Goal: Task Accomplishment & Management: Use online tool/utility

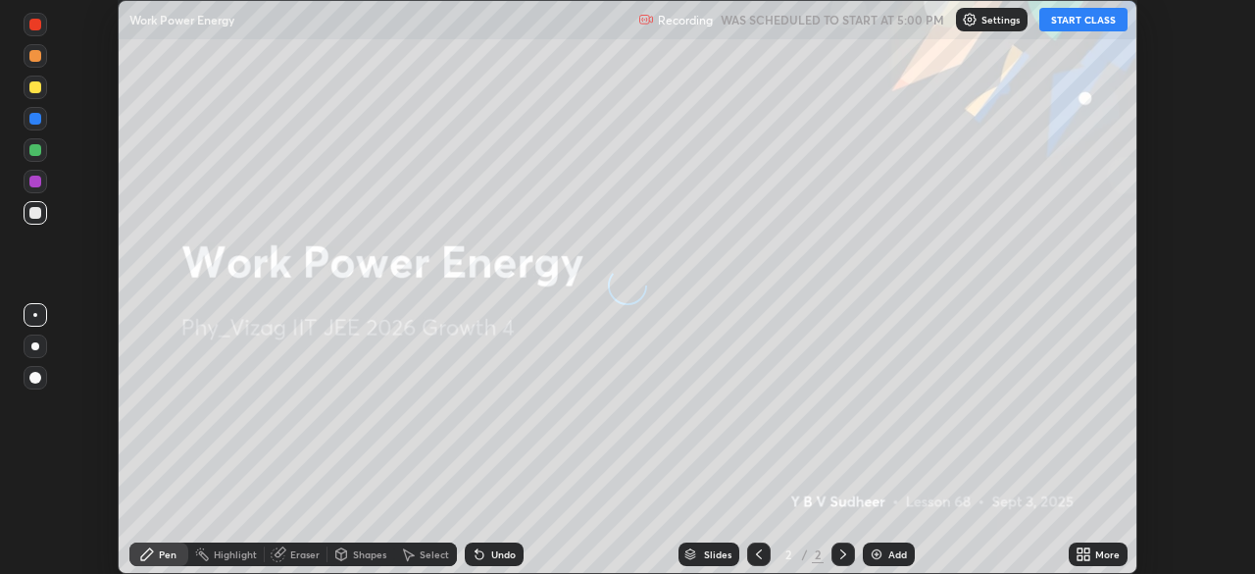
scroll to position [574, 1254]
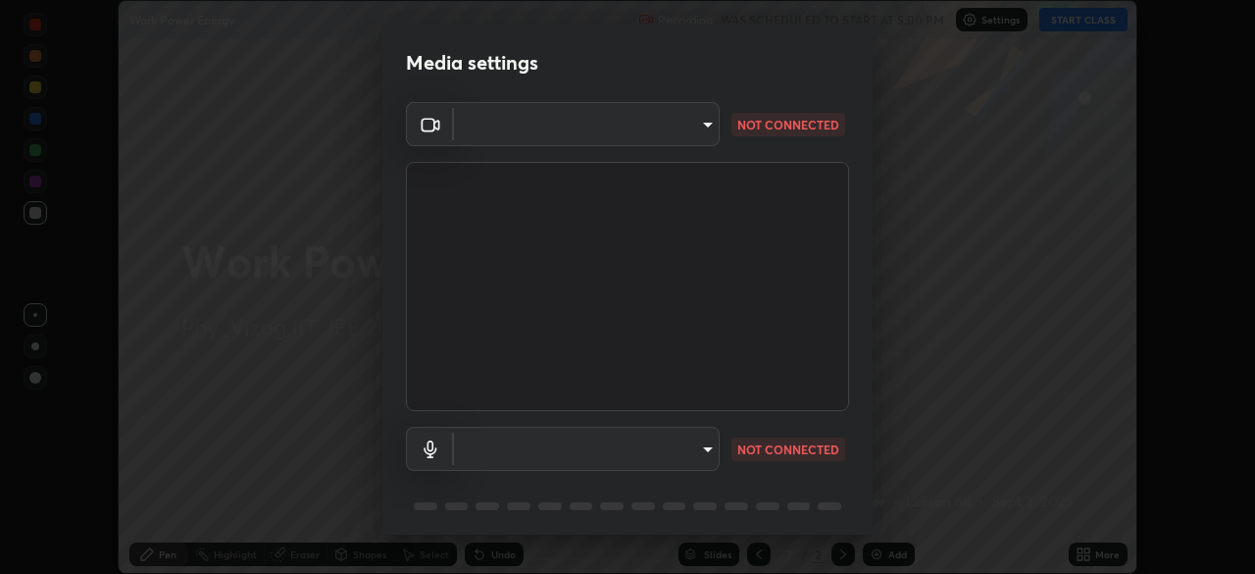
type input "4845557dca10993e581013970589eac48f795e0d899d370849d875fb2bc8e73d"
type input "communications"
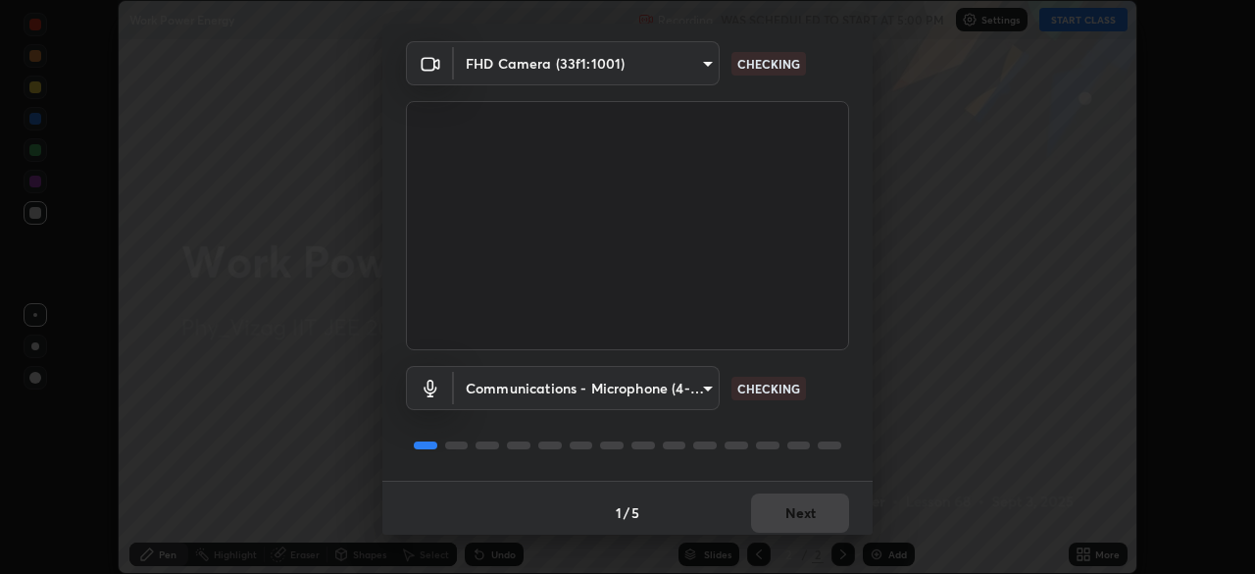
scroll to position [70, 0]
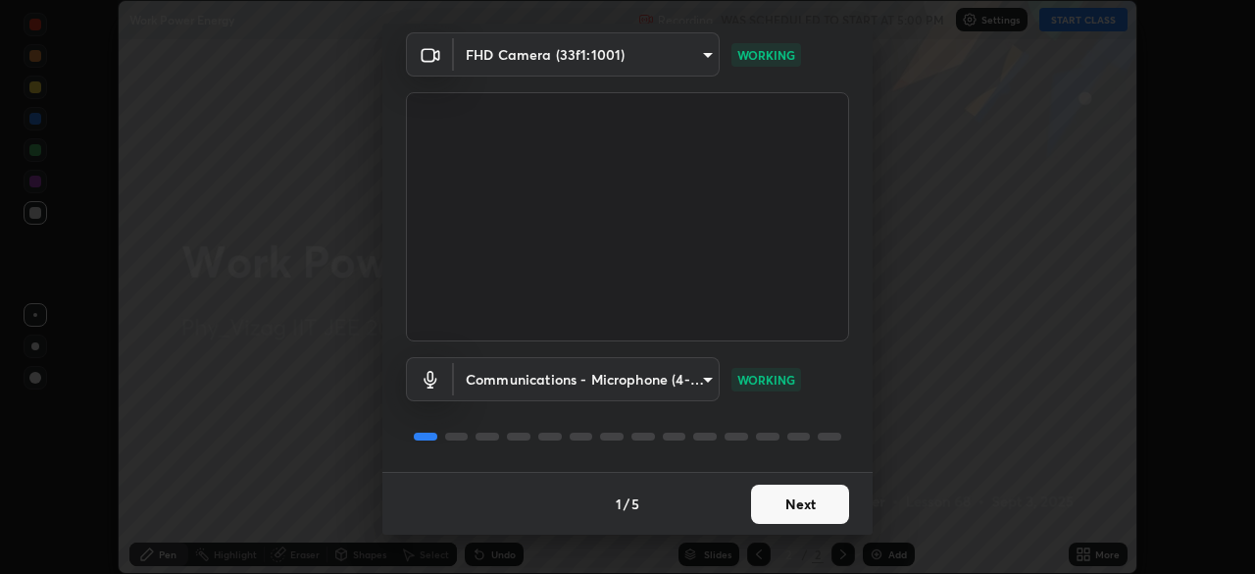
click at [775, 501] on button "Next" at bounding box center [800, 503] width 98 height 39
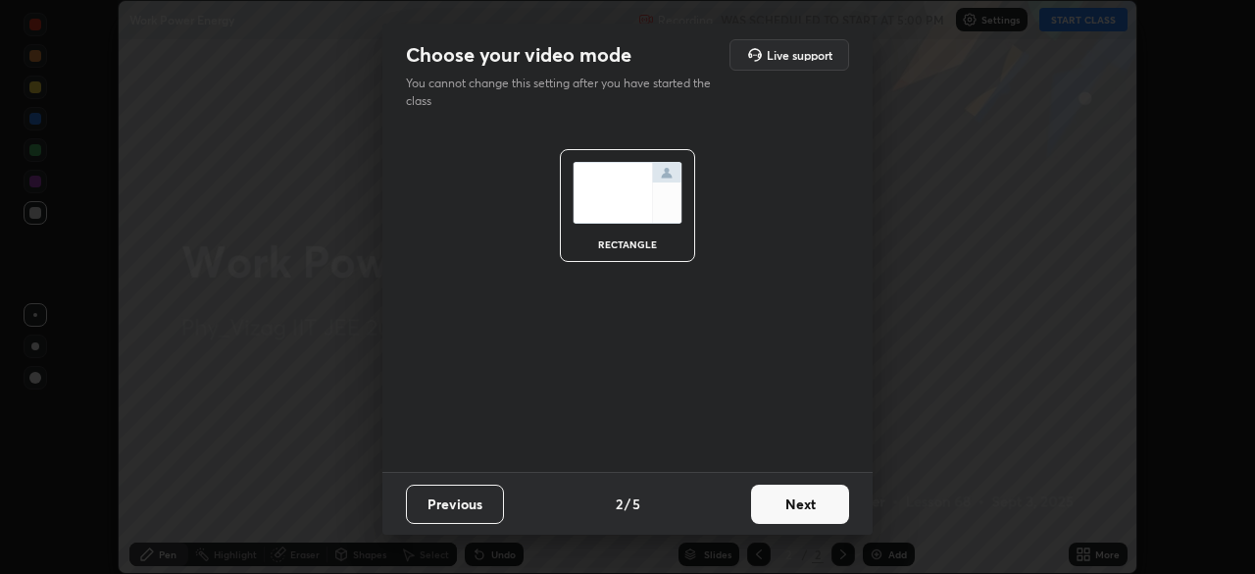
scroll to position [0, 0]
click at [786, 506] on button "Next" at bounding box center [800, 503] width 98 height 39
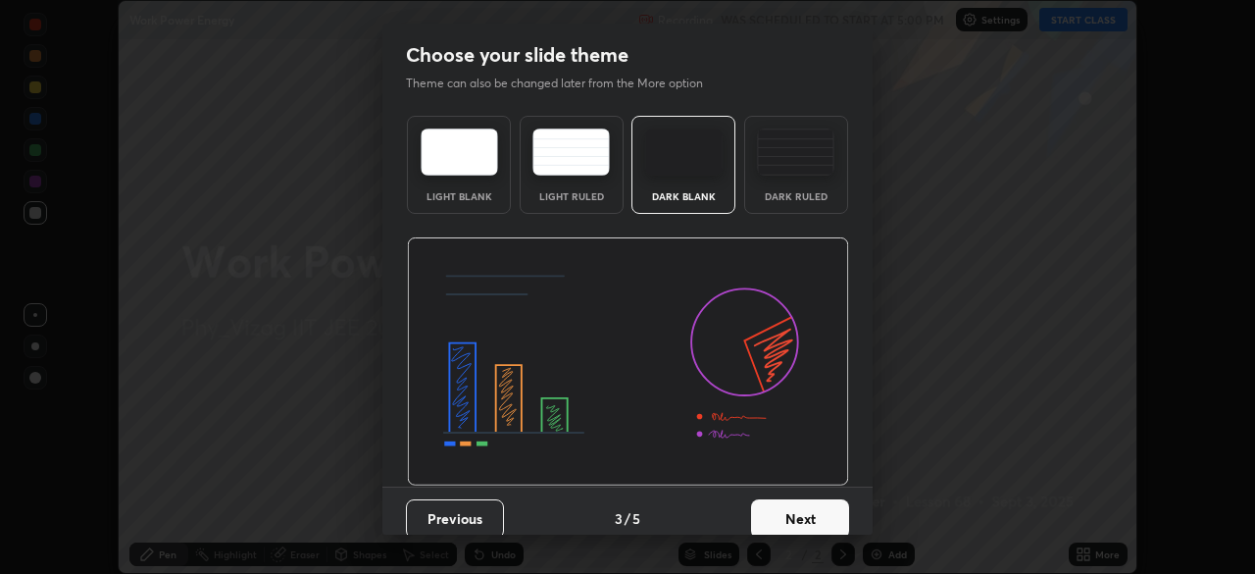
click at [788, 513] on button "Next" at bounding box center [800, 518] width 98 height 39
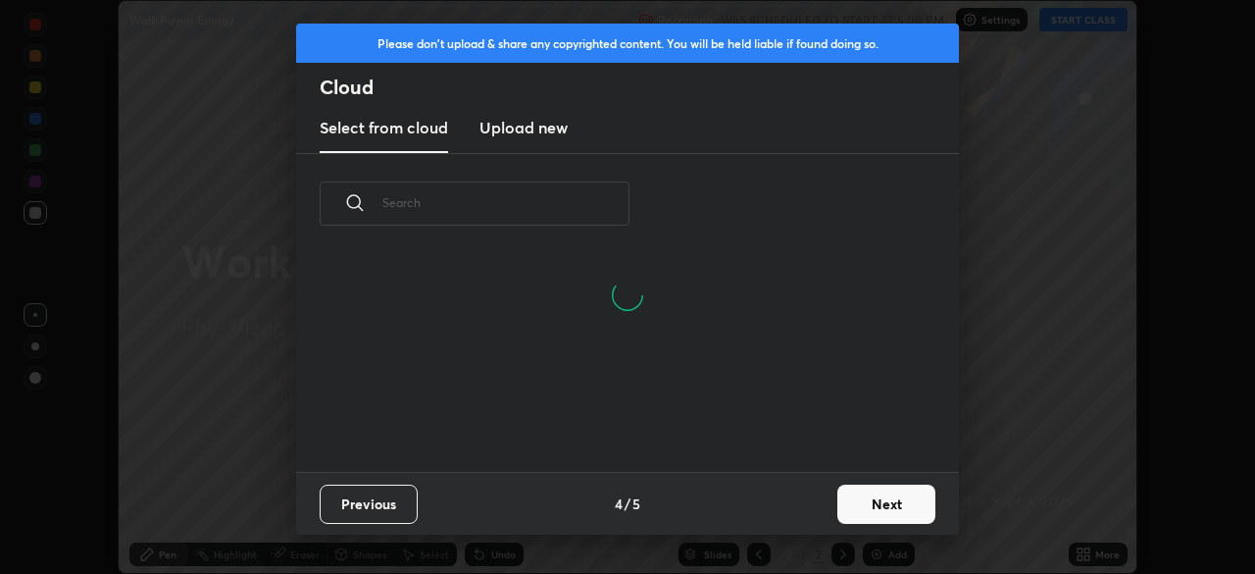
click at [392, 502] on button "Previous" at bounding box center [369, 503] width 98 height 39
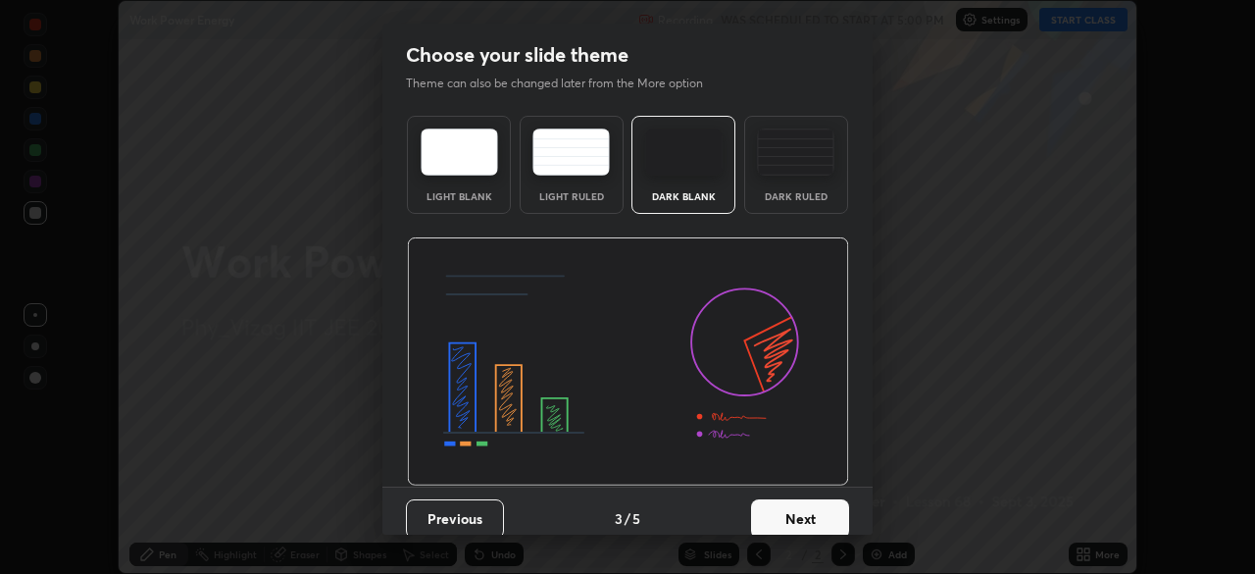
click at [778, 173] on img at bounding box center [795, 151] width 77 height 47
click at [788, 513] on button "Next" at bounding box center [800, 518] width 98 height 39
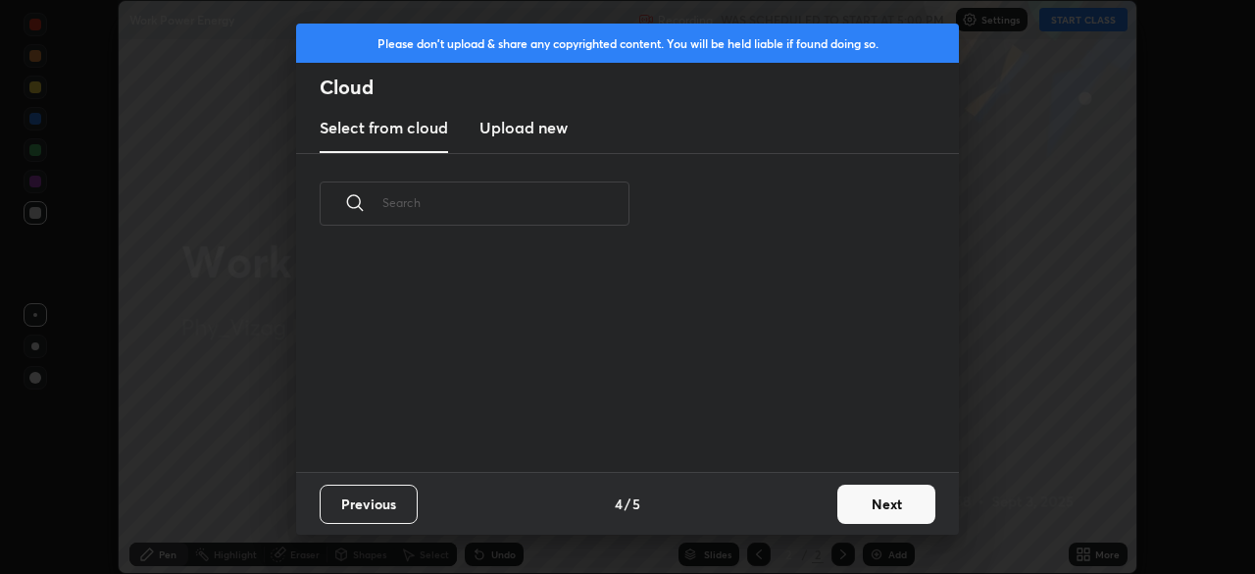
scroll to position [218, 629]
click at [856, 497] on button "Next" at bounding box center [886, 503] width 98 height 39
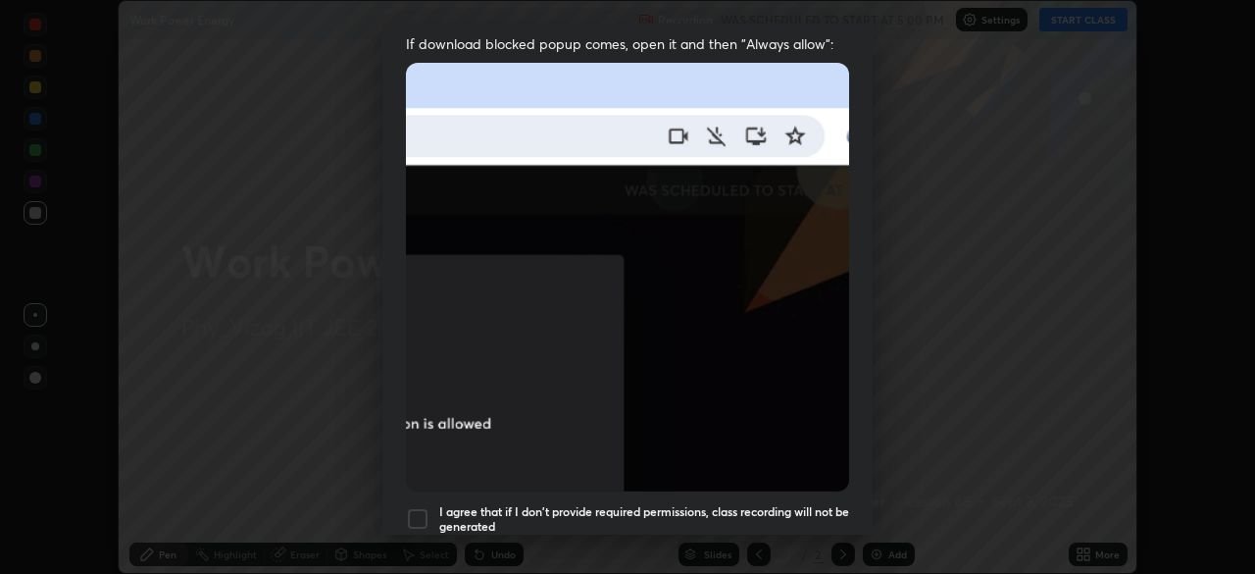
scroll to position [420, 0]
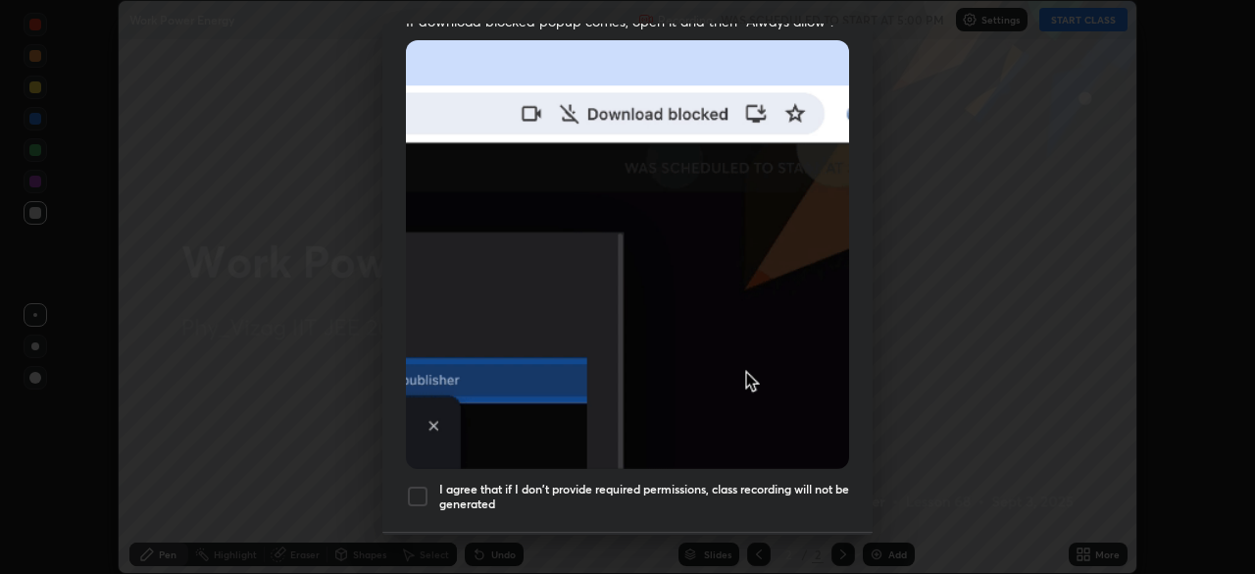
click at [418, 486] on div at bounding box center [418, 496] width 24 height 24
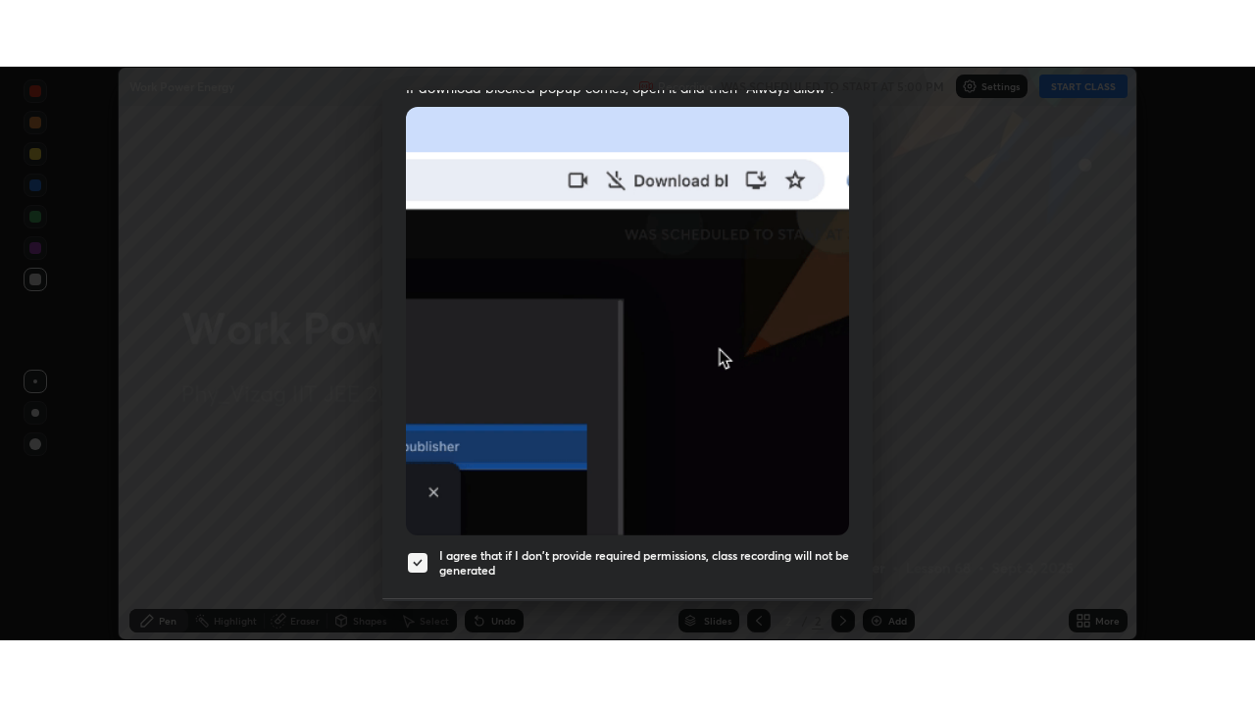
scroll to position [470, 0]
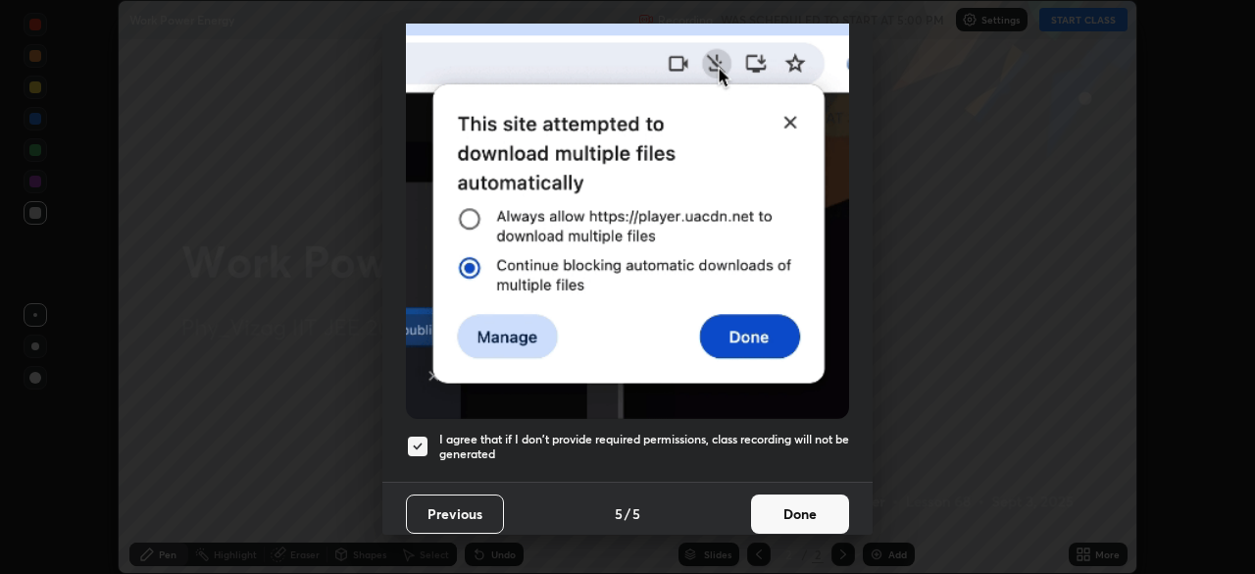
click at [776, 498] on button "Done" at bounding box center [800, 513] width 98 height 39
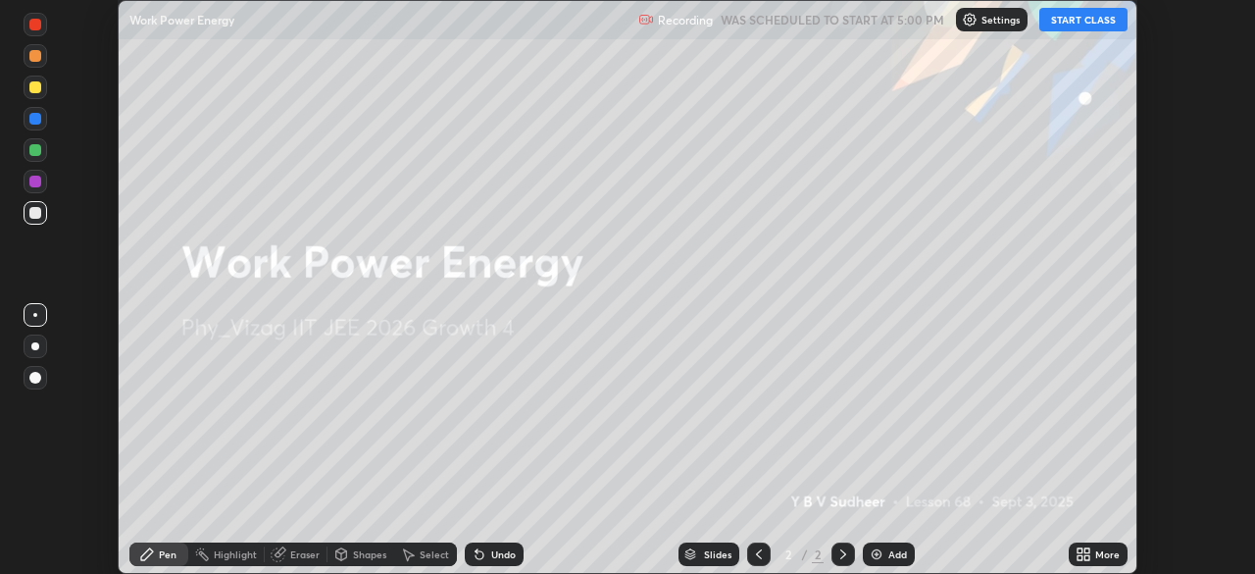
click at [881, 552] on img at bounding box center [877, 554] width 16 height 16
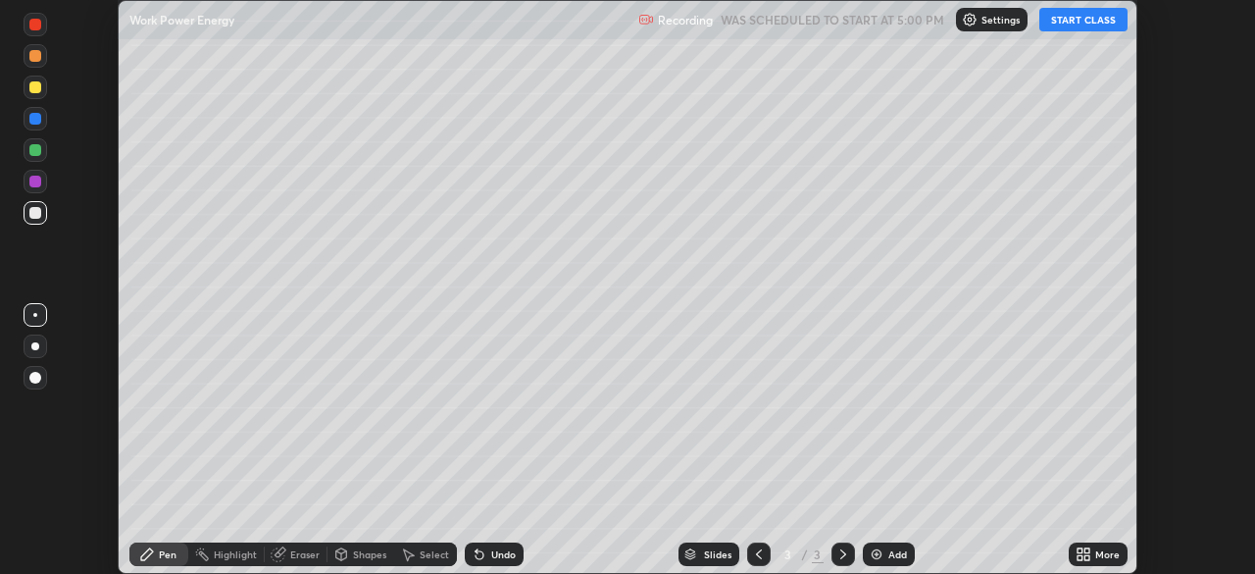
click at [1084, 549] on icon at bounding box center [1086, 550] width 5 height 5
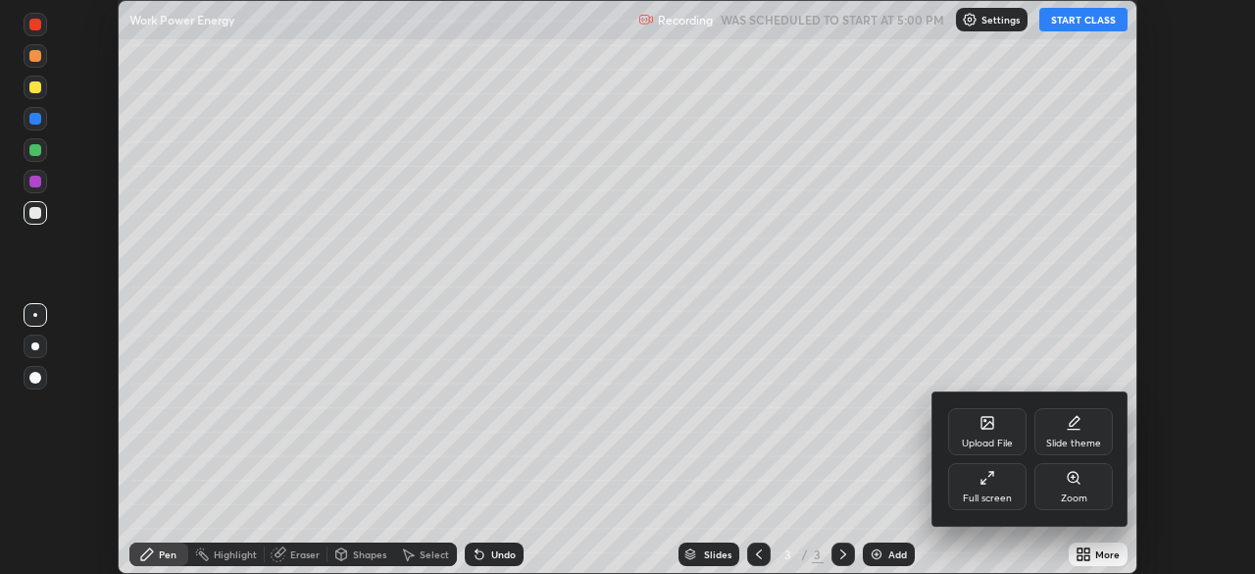
click at [988, 481] on icon at bounding box center [987, 478] width 16 height 16
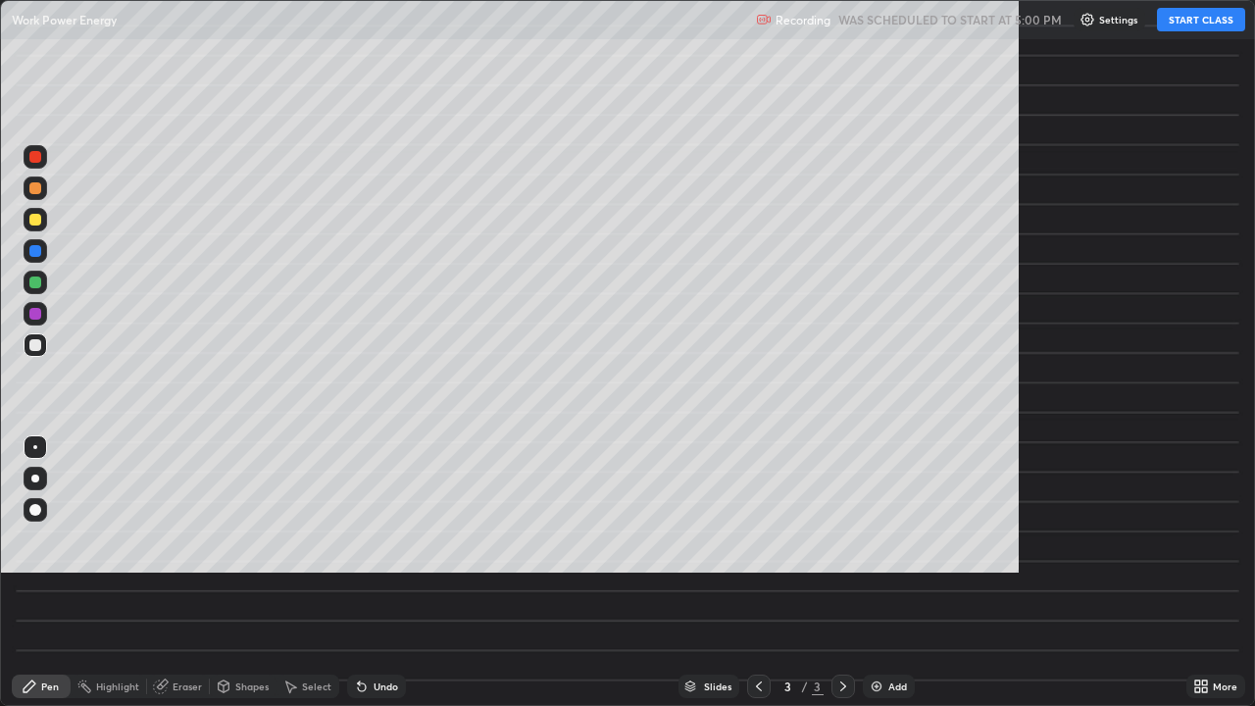
scroll to position [706, 1255]
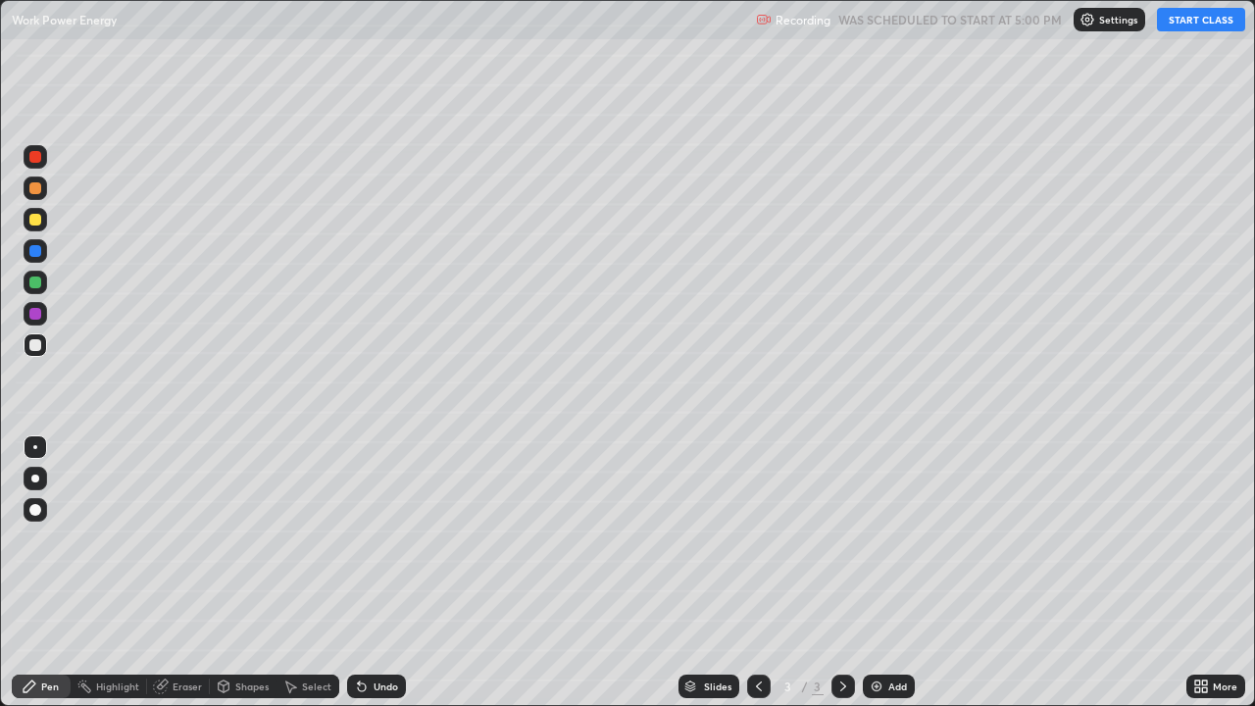
click at [1175, 25] on button "START CLASS" at bounding box center [1201, 20] width 88 height 24
click at [36, 476] on div at bounding box center [35, 479] width 8 height 8
click at [238, 573] on div "Shapes" at bounding box center [243, 687] width 67 height 24
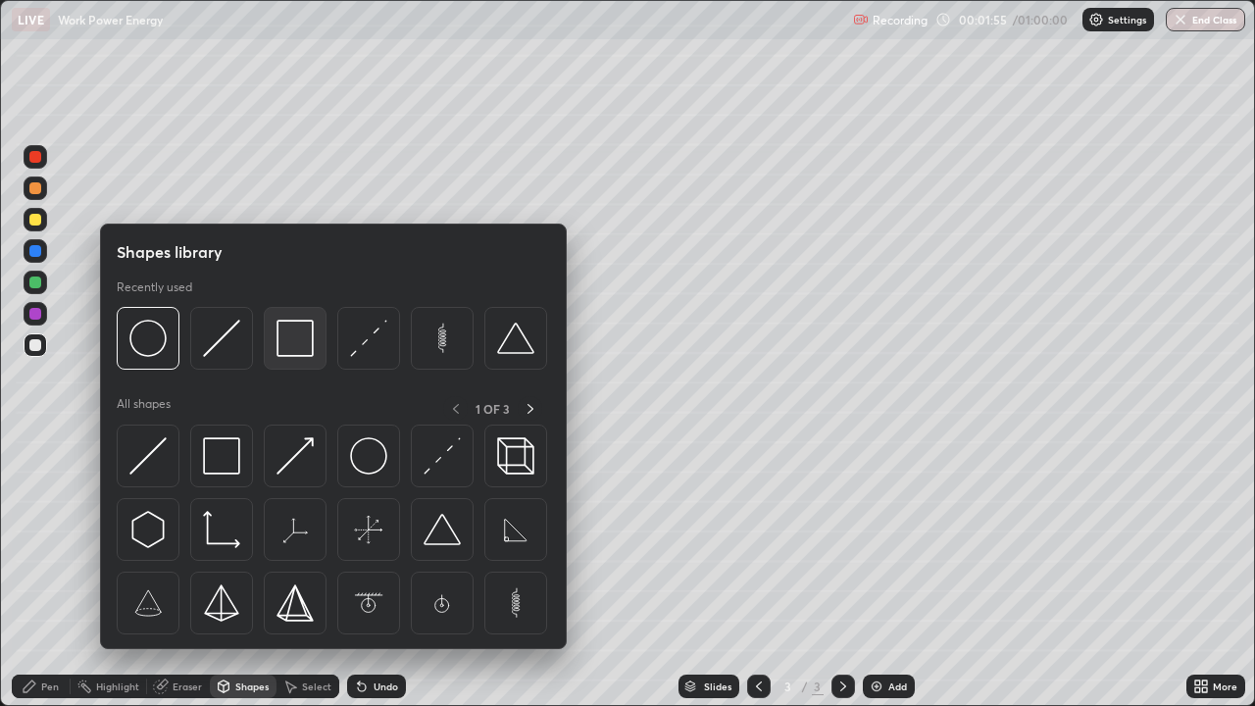
click at [295, 350] on img at bounding box center [294, 338] width 37 height 37
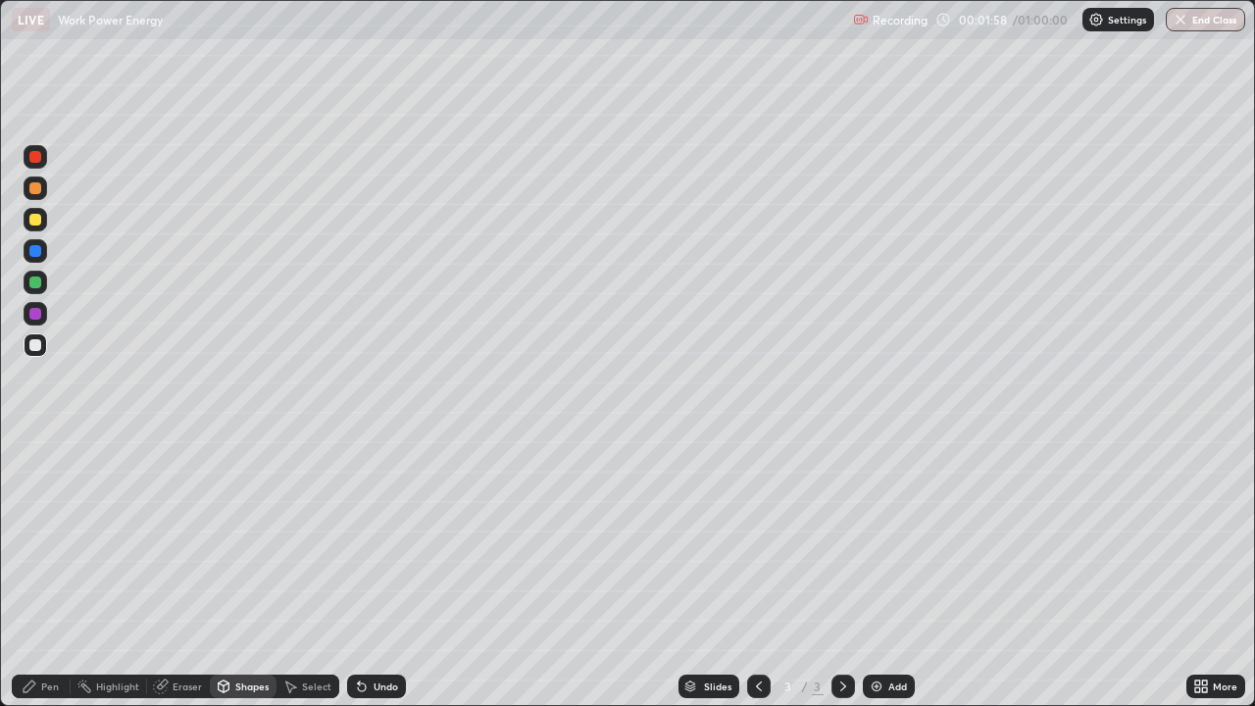
click at [48, 573] on div "Pen" at bounding box center [50, 686] width 18 height 10
click at [249, 573] on div "Shapes" at bounding box center [251, 686] width 33 height 10
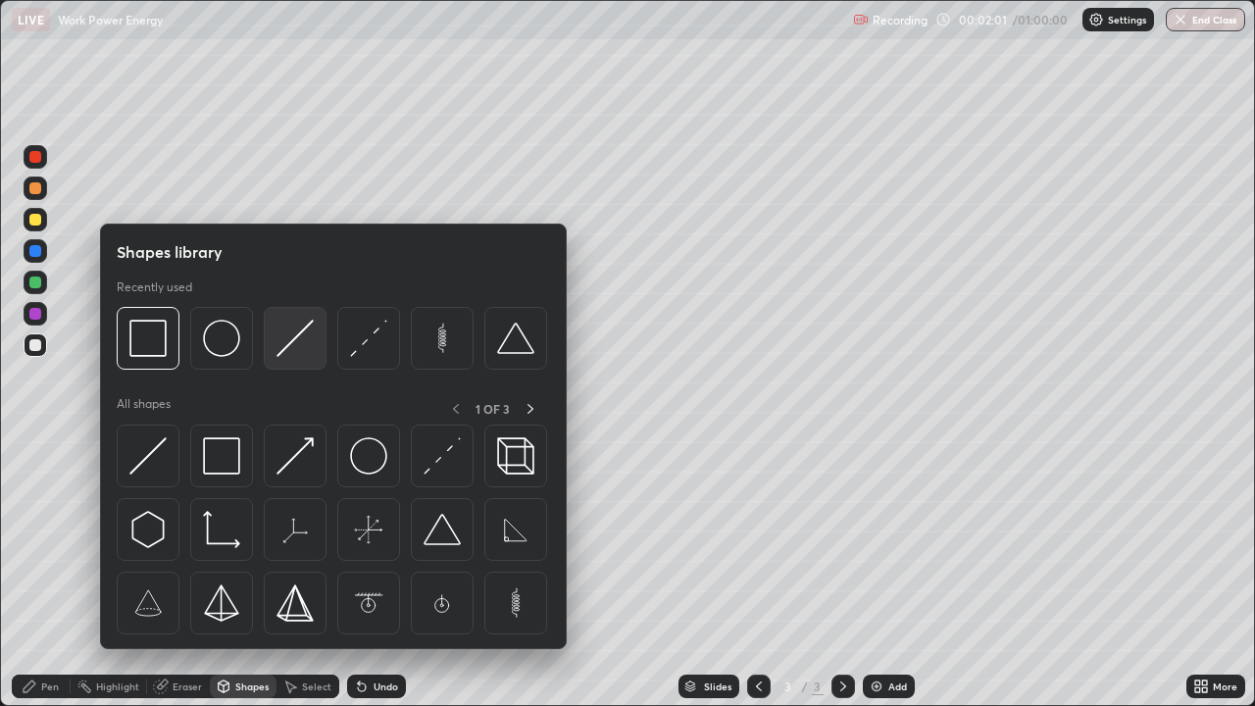
click at [294, 338] on img at bounding box center [294, 338] width 37 height 37
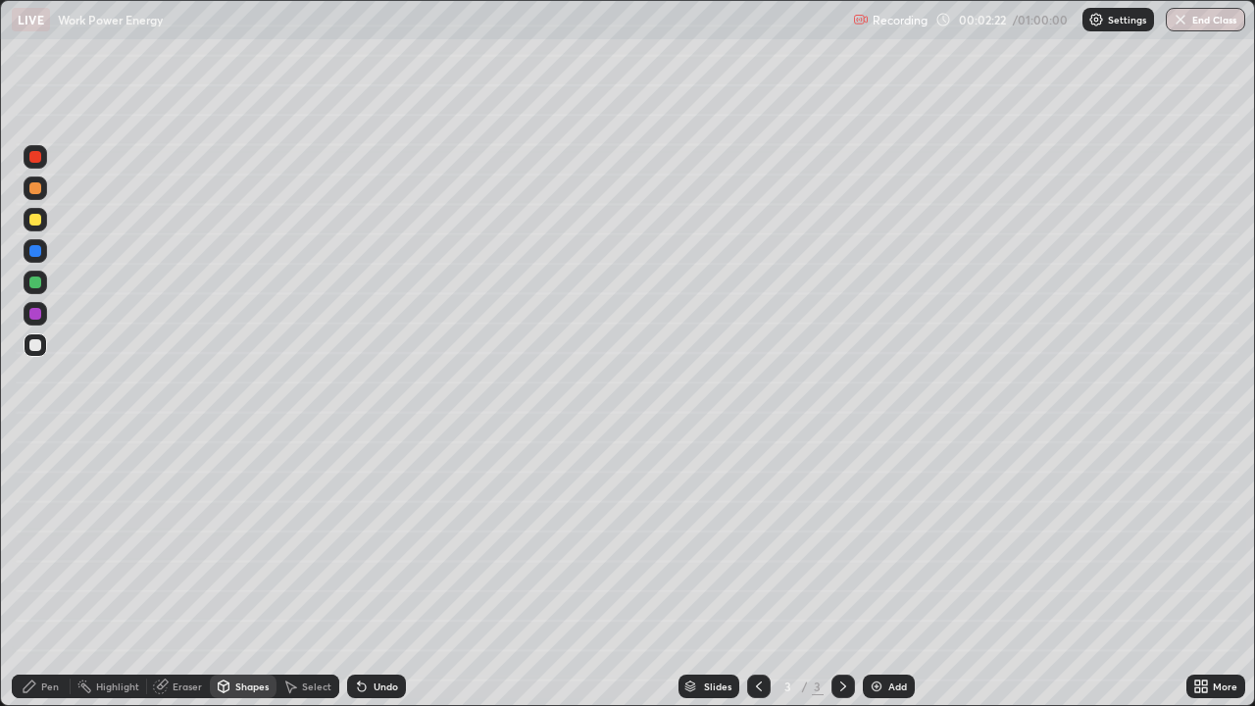
click at [374, 573] on div "Undo" at bounding box center [386, 686] width 25 height 10
click at [46, 573] on div "Pen" at bounding box center [41, 687] width 59 height 24
click at [368, 573] on div "Undo" at bounding box center [376, 687] width 59 height 24
click at [876, 573] on img at bounding box center [877, 686] width 16 height 16
click at [243, 573] on div "Shapes" at bounding box center [251, 686] width 33 height 10
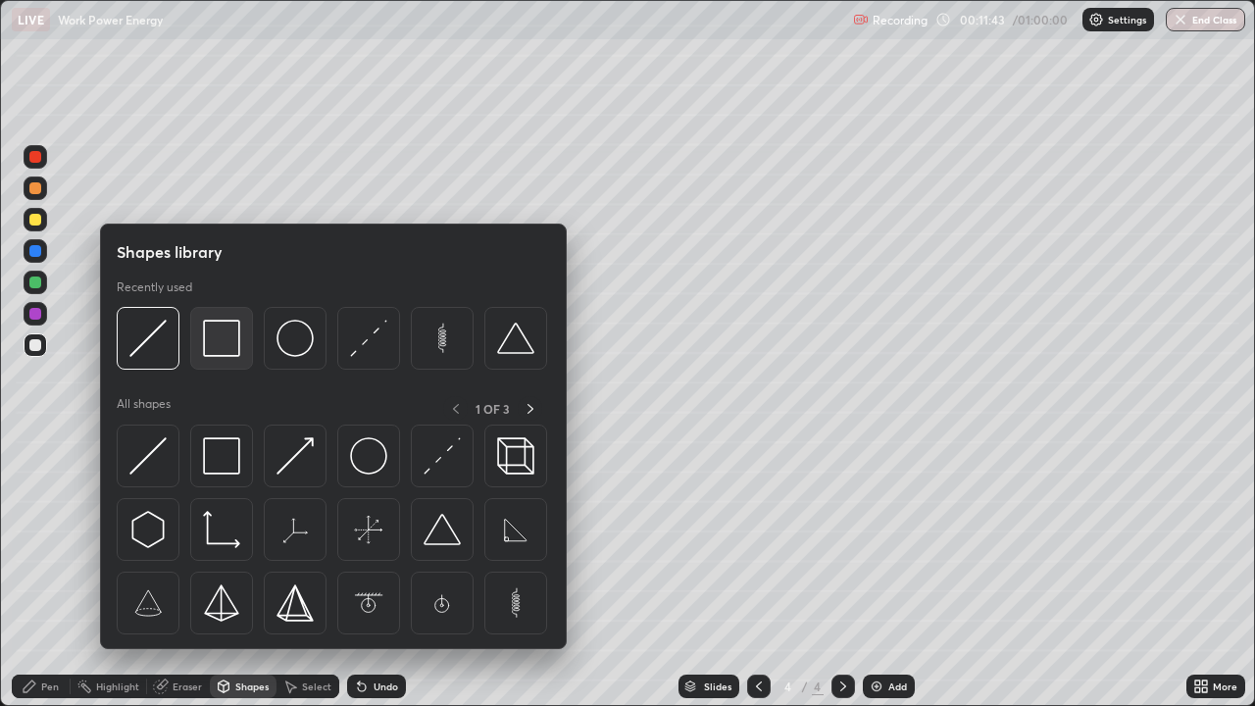
click at [237, 354] on img at bounding box center [221, 338] width 37 height 37
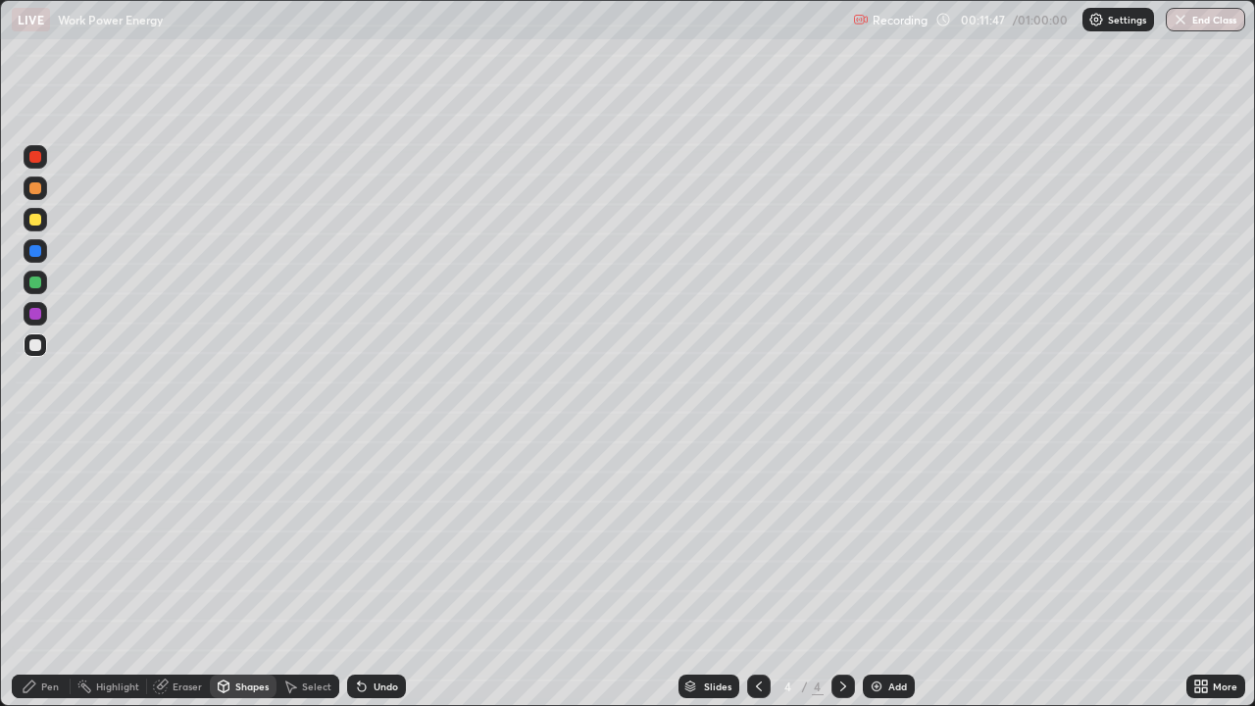
click at [45, 573] on div "Pen" at bounding box center [50, 686] width 18 height 10
click at [233, 573] on div "Shapes" at bounding box center [243, 687] width 67 height 24
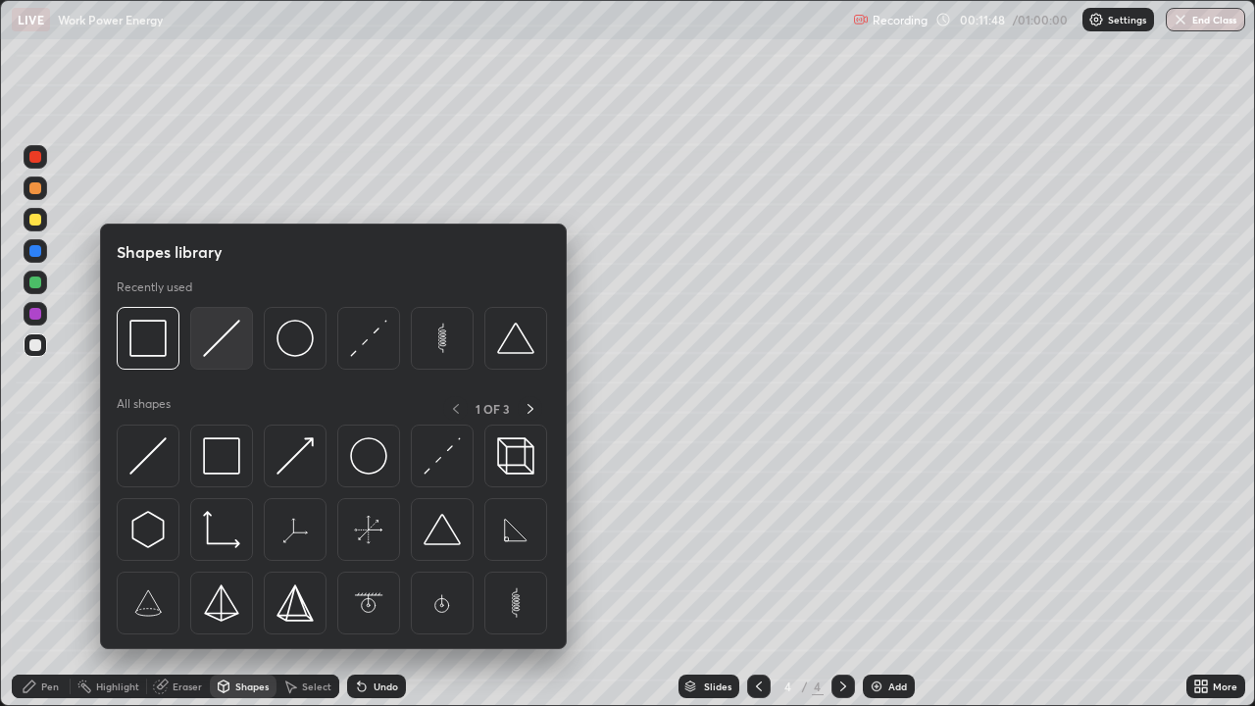
click at [223, 338] on img at bounding box center [221, 338] width 37 height 37
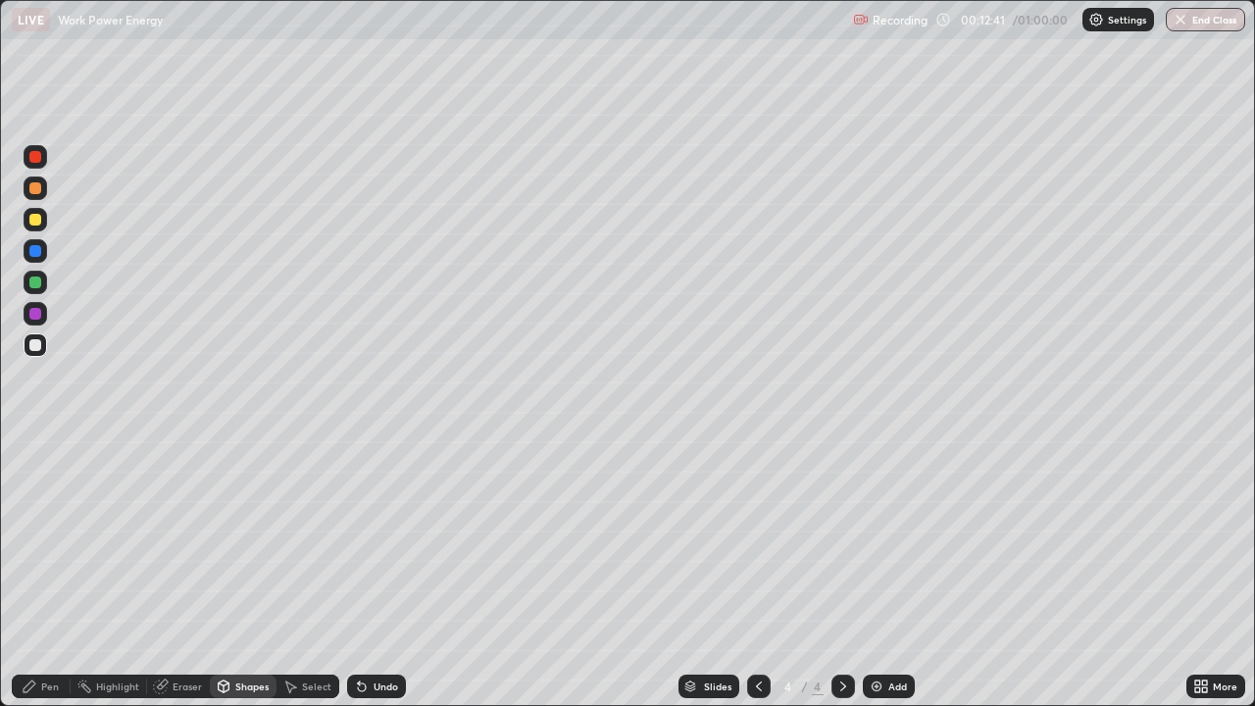
click at [240, 573] on div "Shapes" at bounding box center [251, 686] width 33 height 10
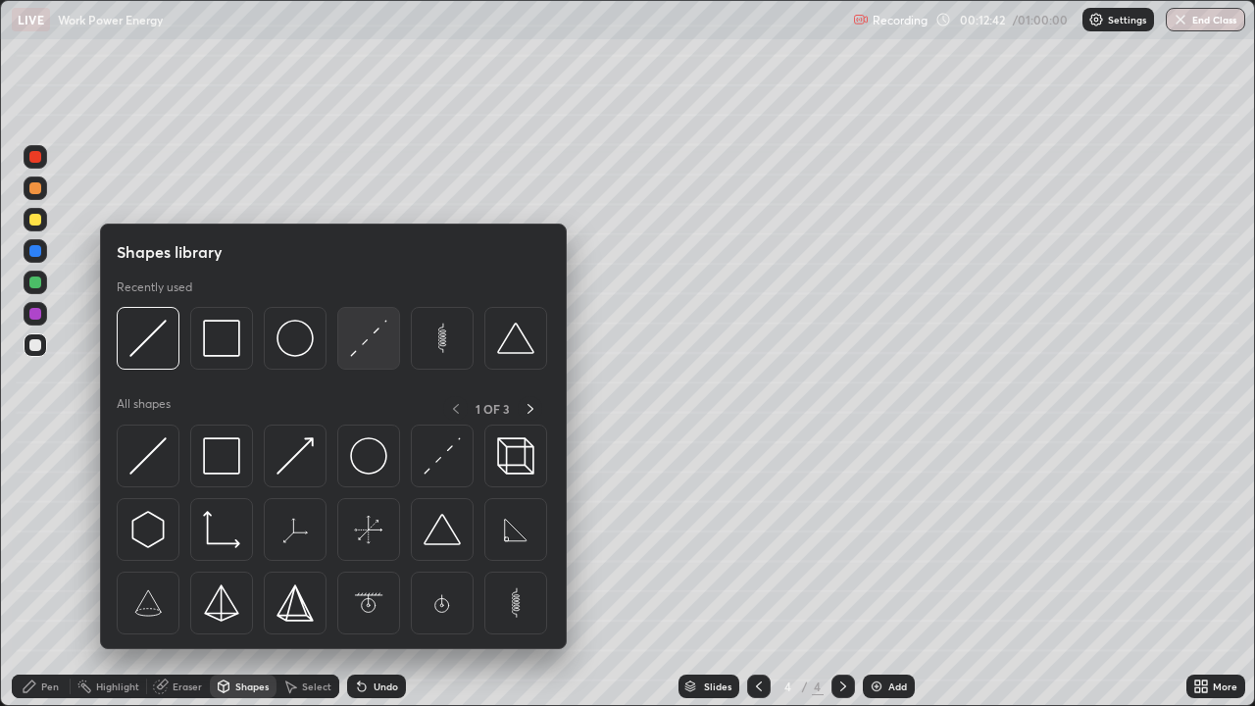
click at [365, 340] on img at bounding box center [368, 338] width 37 height 37
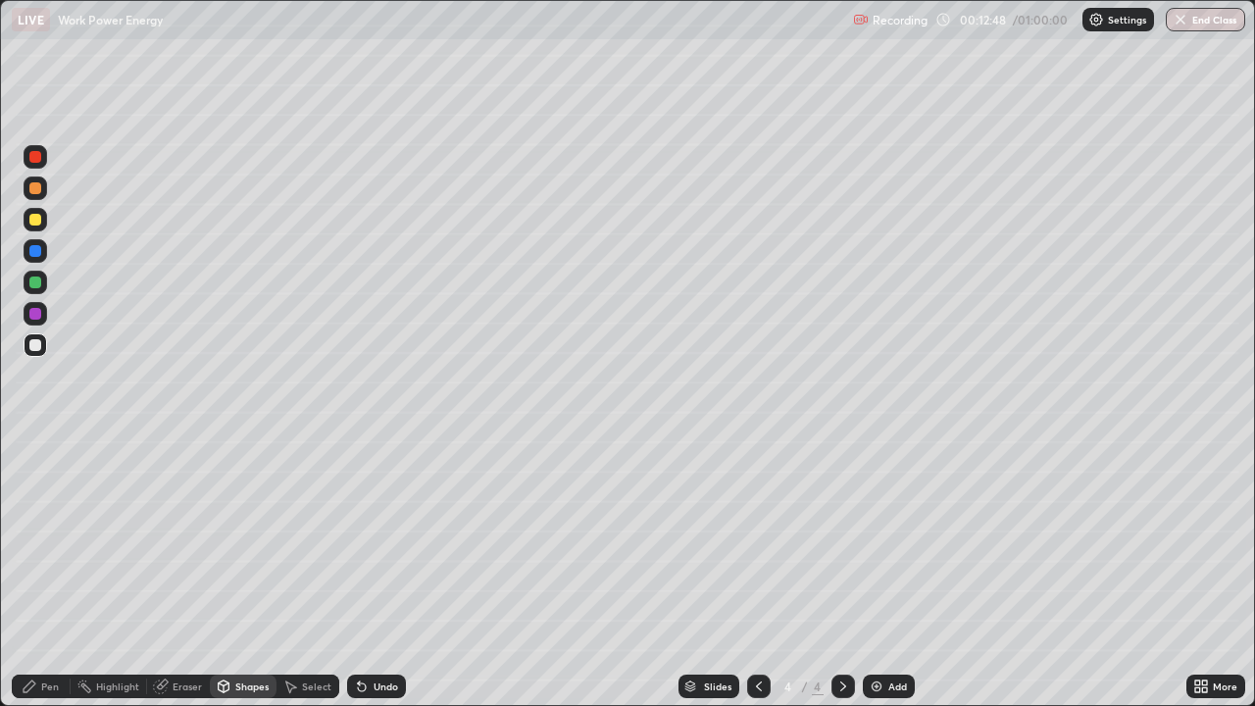
click at [44, 573] on div "Pen" at bounding box center [50, 686] width 18 height 10
click at [37, 216] on div at bounding box center [35, 220] width 12 height 12
click at [376, 573] on div "Undo" at bounding box center [386, 686] width 25 height 10
click at [371, 573] on div "Undo" at bounding box center [376, 687] width 59 height 24
click at [376, 573] on div "Undo" at bounding box center [386, 686] width 25 height 10
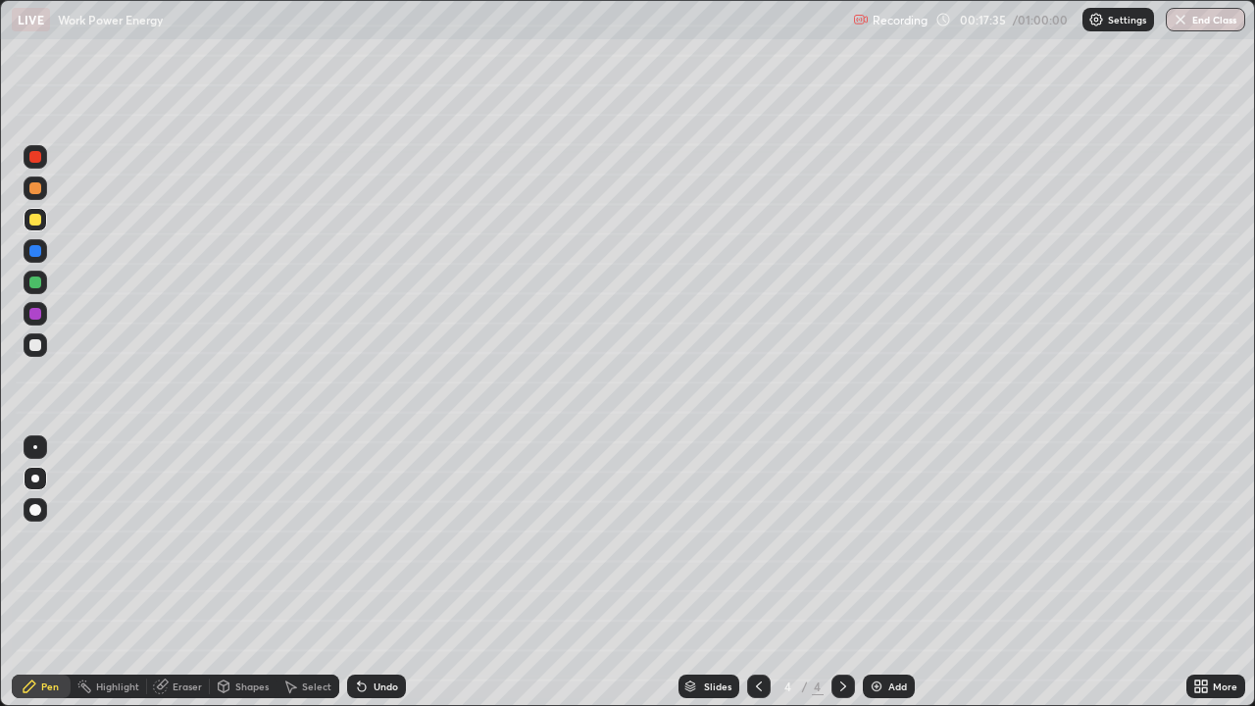
click at [175, 573] on div "Eraser" at bounding box center [187, 686] width 29 height 10
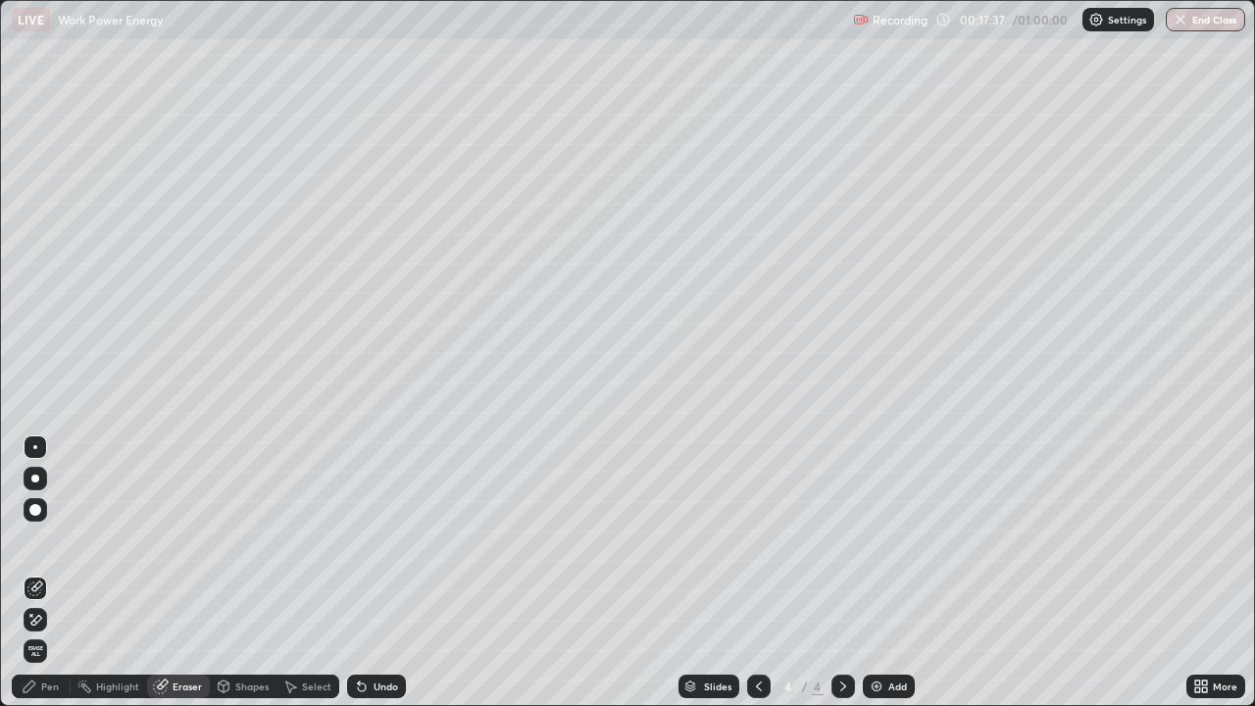
click at [48, 573] on div "Pen" at bounding box center [50, 686] width 18 height 10
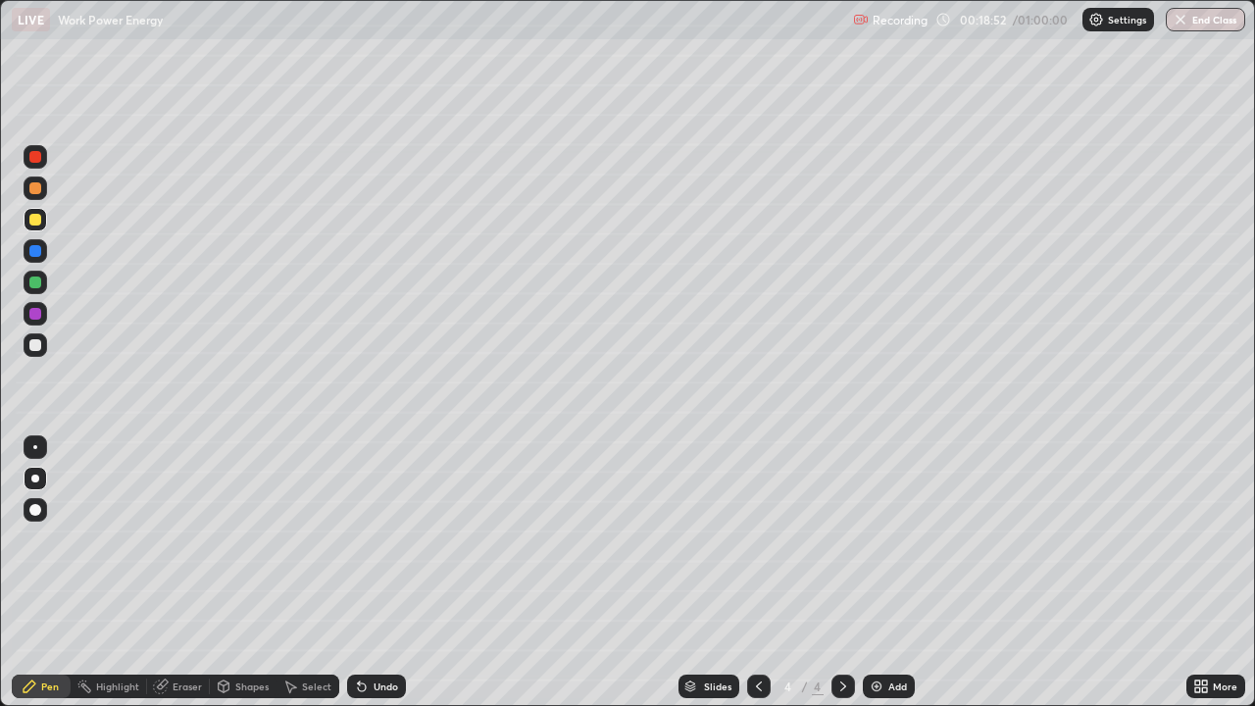
click at [377, 573] on div "Undo" at bounding box center [386, 686] width 25 height 10
click at [1031, 573] on div "Slides 4 / 4 Add" at bounding box center [796, 686] width 780 height 39
click at [885, 573] on div "Add" at bounding box center [889, 687] width 52 height 24
click at [374, 573] on div "Undo" at bounding box center [386, 686] width 25 height 10
click at [186, 573] on div "Eraser" at bounding box center [178, 687] width 63 height 24
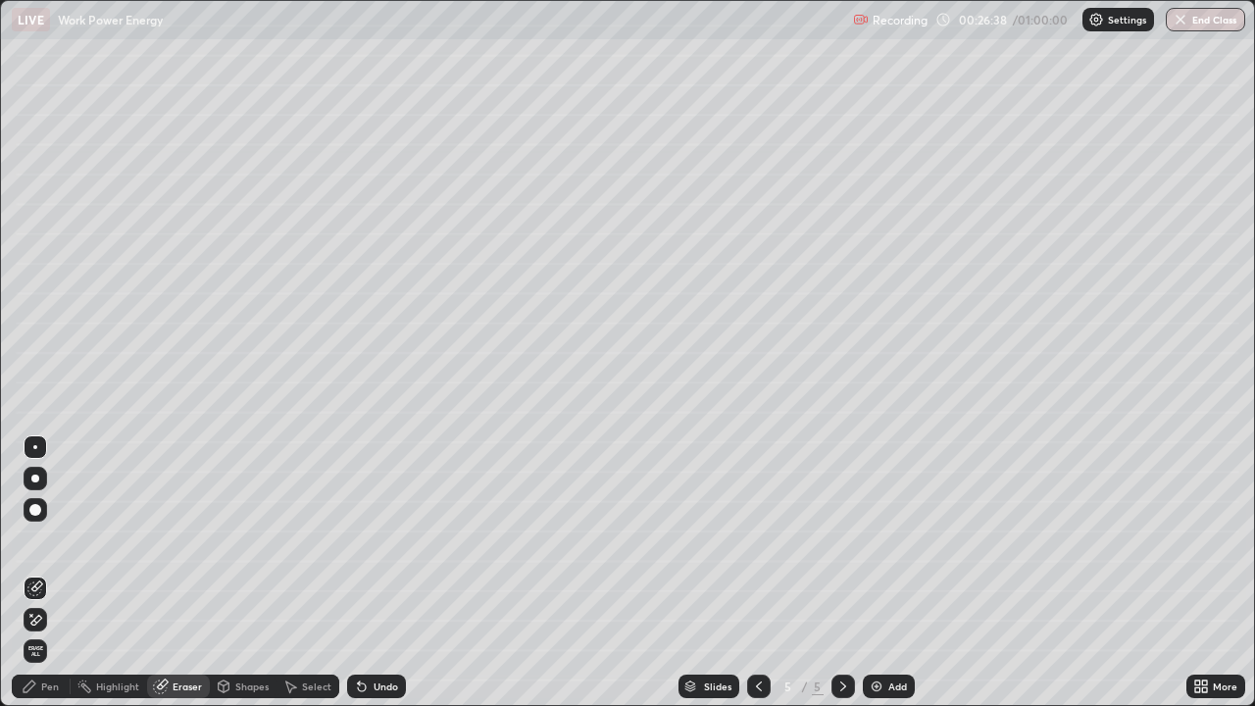
click at [53, 573] on div "Pen" at bounding box center [41, 687] width 59 height 24
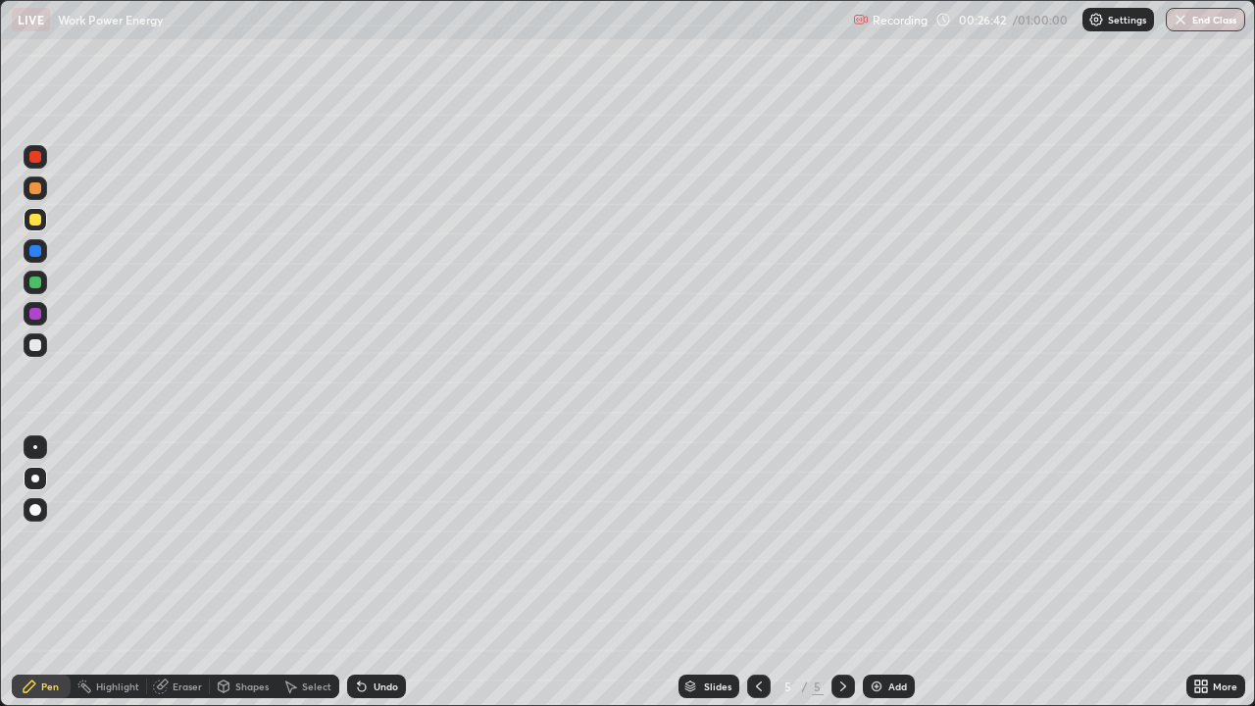
click at [381, 573] on div "Undo" at bounding box center [386, 686] width 25 height 10
click at [383, 573] on div "Undo" at bounding box center [386, 686] width 25 height 10
click at [189, 573] on div "Eraser" at bounding box center [187, 686] width 29 height 10
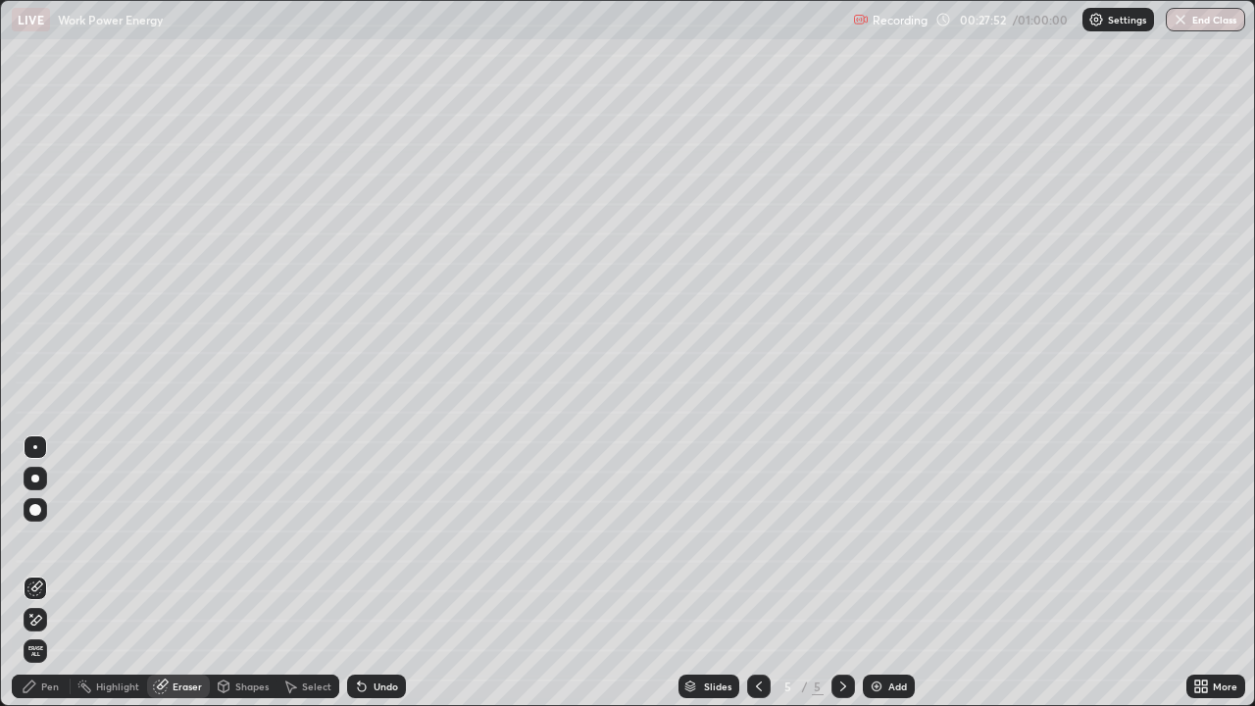
click at [37, 573] on icon at bounding box center [35, 620] width 16 height 17
click at [42, 573] on icon at bounding box center [35, 588] width 16 height 16
click at [51, 573] on div "Pen" at bounding box center [50, 686] width 18 height 10
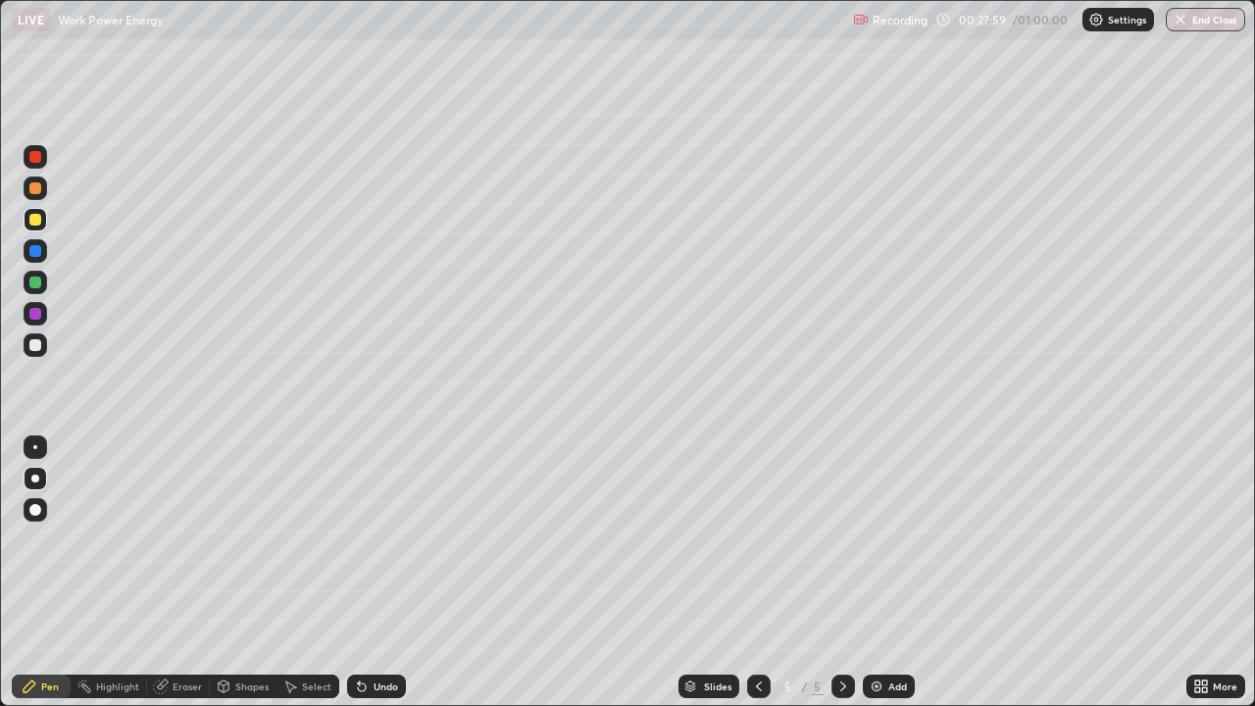
click at [178, 573] on div "Eraser" at bounding box center [187, 686] width 29 height 10
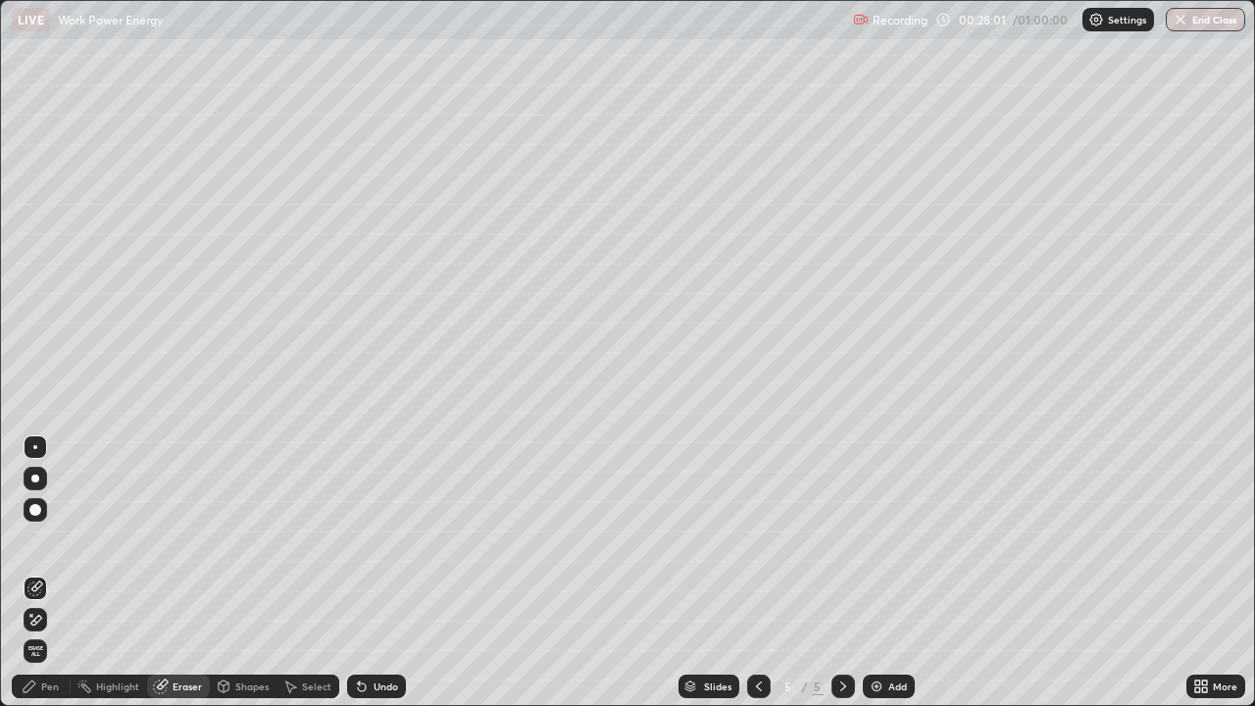
click at [52, 573] on div "Pen" at bounding box center [50, 686] width 18 height 10
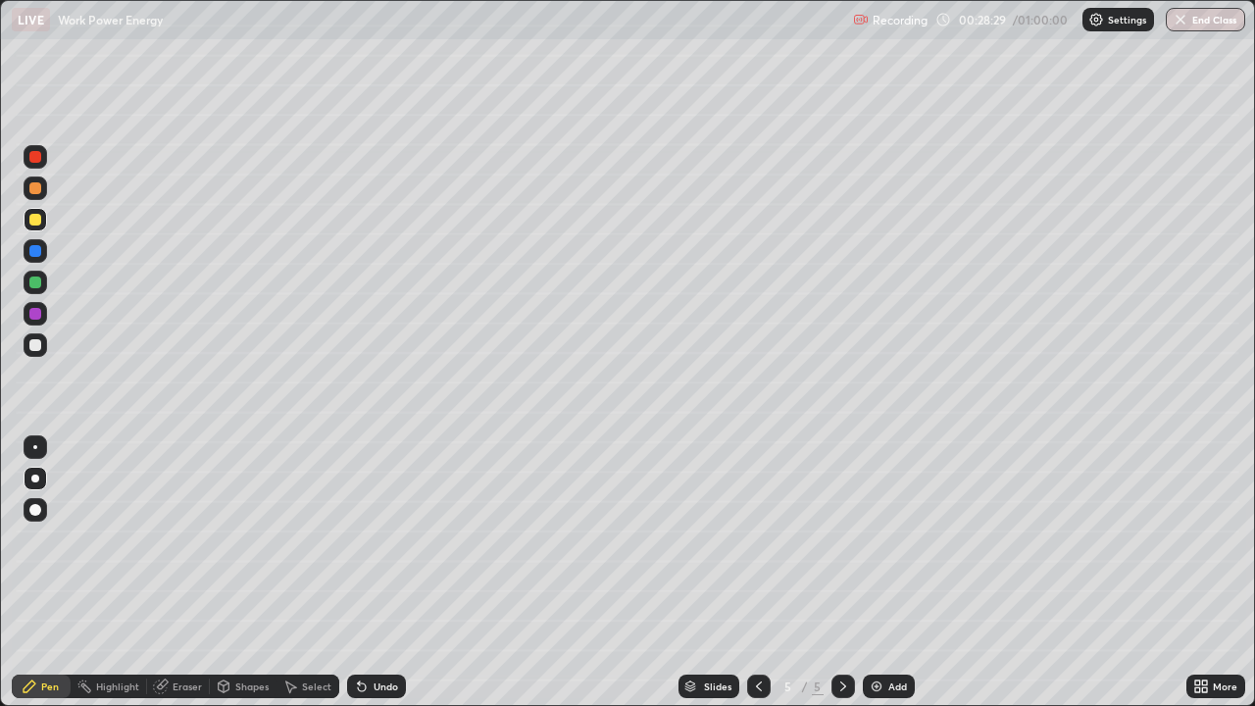
click at [239, 573] on div "Shapes" at bounding box center [251, 686] width 33 height 10
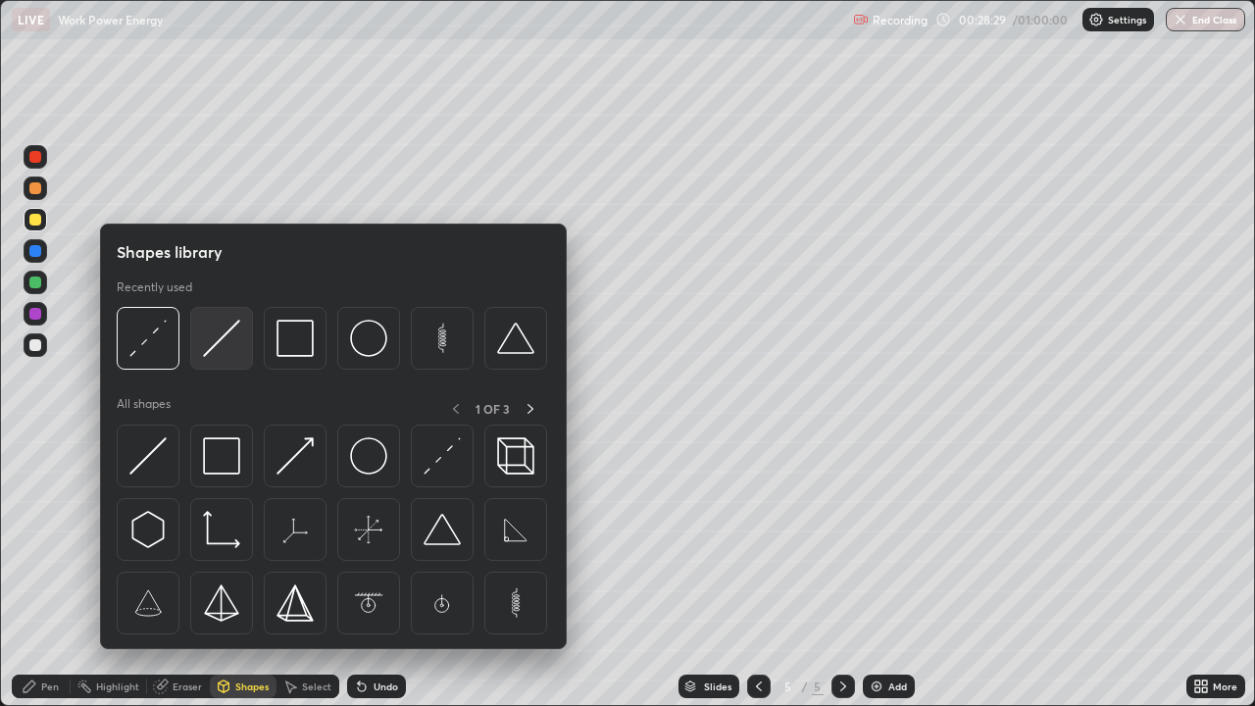
click at [214, 343] on img at bounding box center [221, 338] width 37 height 37
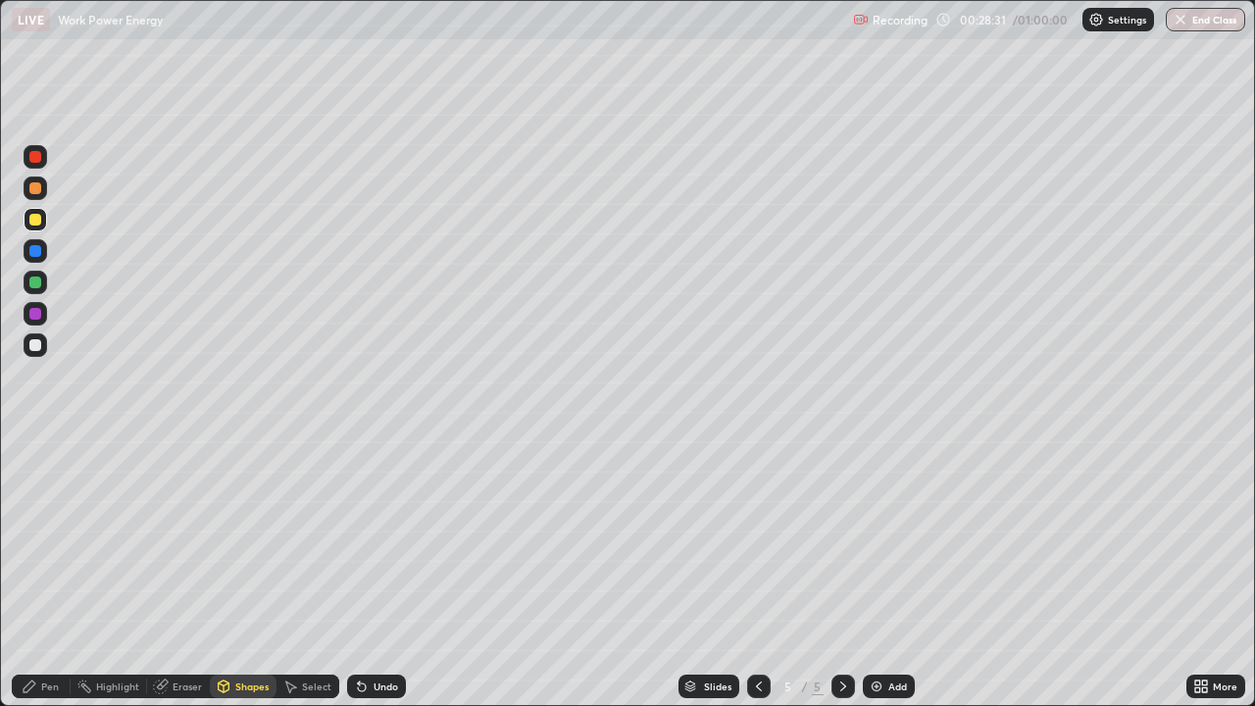
click at [55, 573] on div "Pen" at bounding box center [50, 686] width 18 height 10
click at [875, 573] on img at bounding box center [877, 686] width 16 height 16
click at [175, 573] on div "Eraser" at bounding box center [187, 686] width 29 height 10
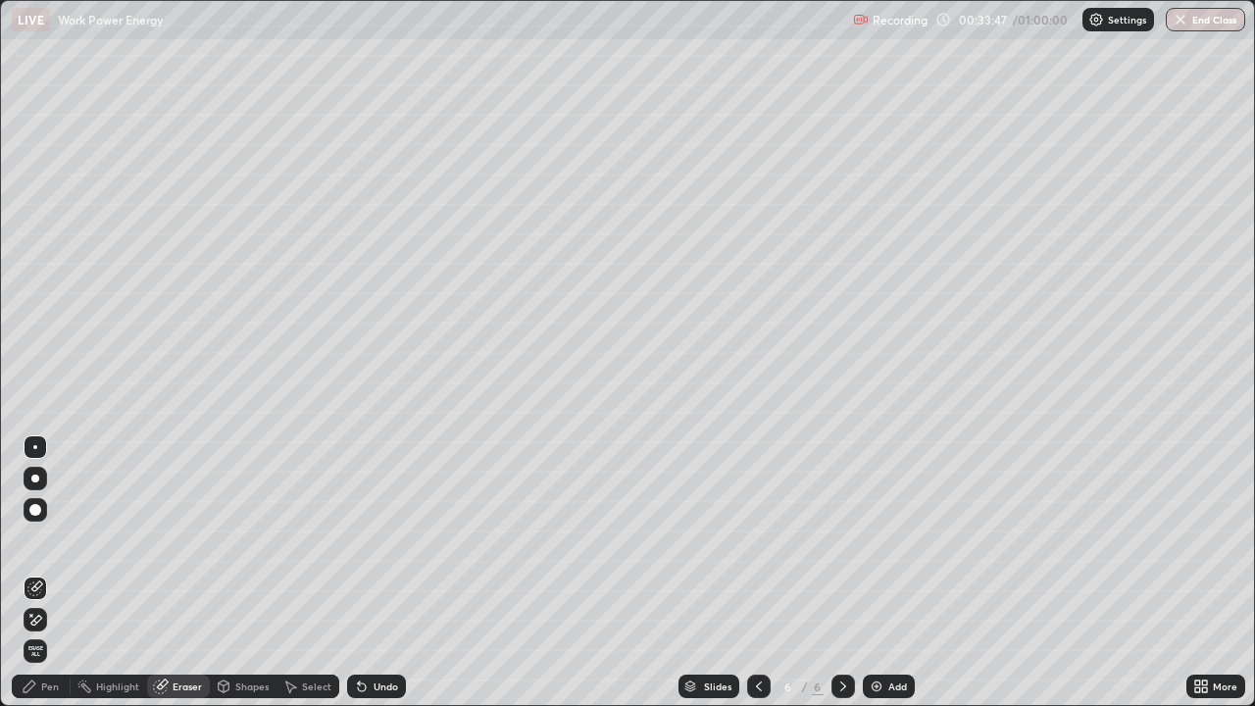
click at [43, 573] on div "Pen" at bounding box center [50, 686] width 18 height 10
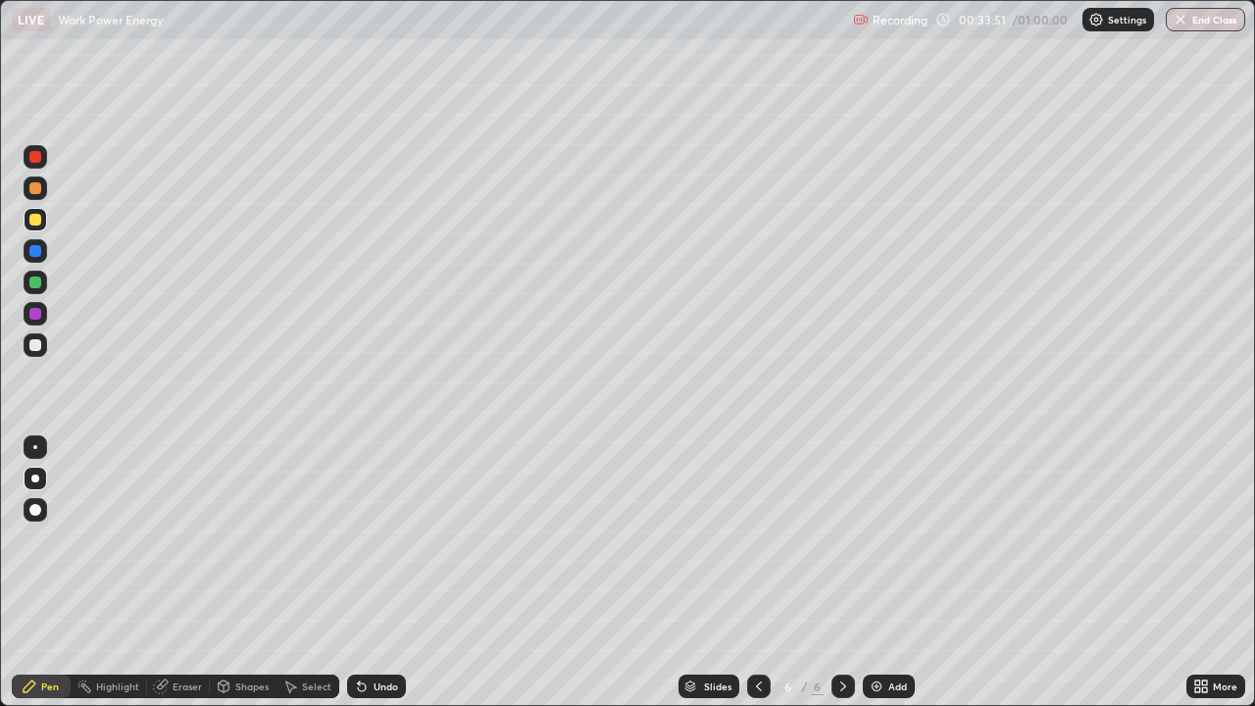
click at [186, 573] on div "Eraser" at bounding box center [187, 686] width 29 height 10
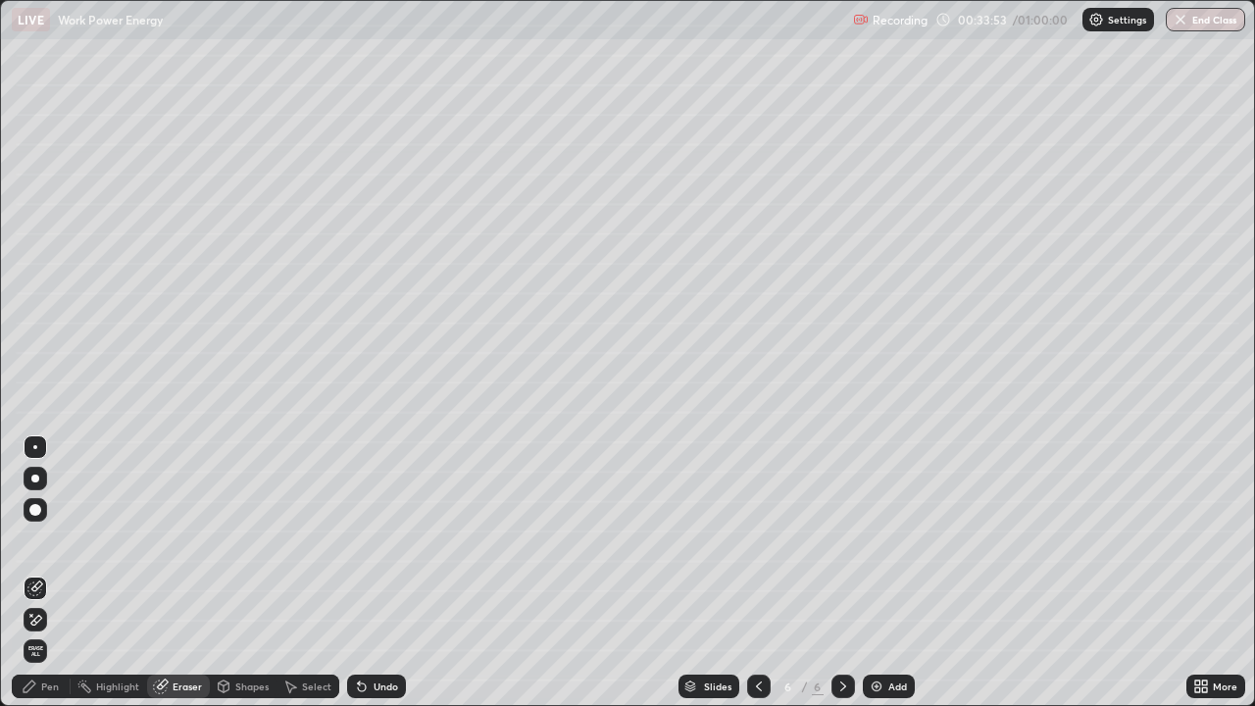
click at [43, 573] on div "Pen" at bounding box center [50, 686] width 18 height 10
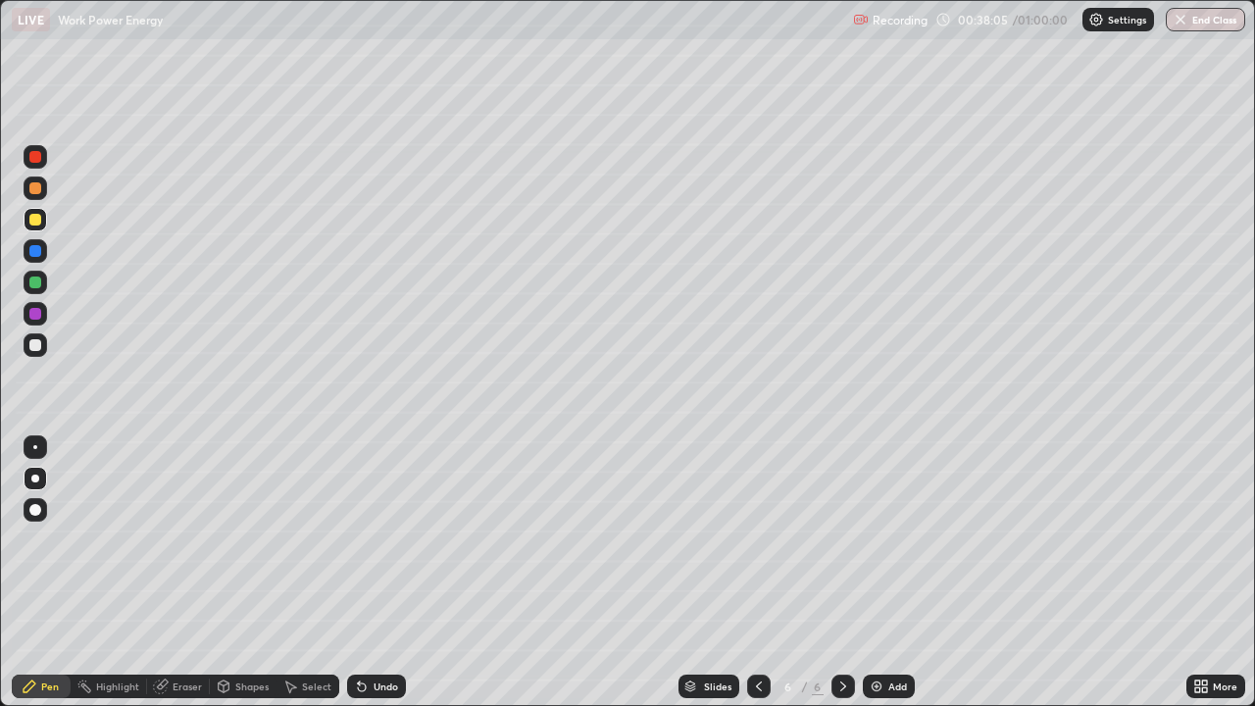
click at [877, 573] on img at bounding box center [877, 686] width 16 height 16
click at [384, 573] on div "Undo" at bounding box center [386, 686] width 25 height 10
click at [374, 573] on div "Undo" at bounding box center [386, 686] width 25 height 10
click at [883, 573] on div "Add" at bounding box center [889, 687] width 52 height 24
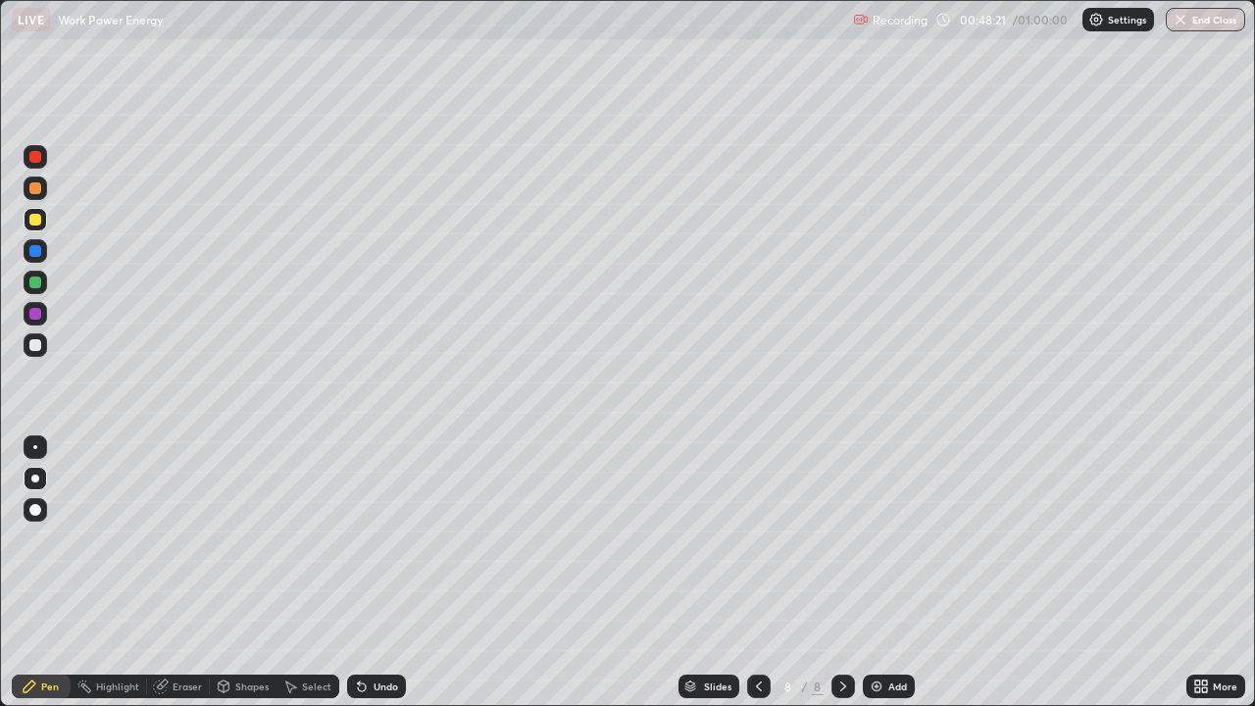
click at [37, 164] on div at bounding box center [36, 157] width 24 height 24
click at [36, 192] on div at bounding box center [35, 188] width 12 height 12
click at [379, 573] on div "Undo" at bounding box center [386, 686] width 25 height 10
click at [381, 573] on div "Undo" at bounding box center [376, 687] width 59 height 24
click at [387, 573] on div "Undo" at bounding box center [376, 687] width 59 height 24
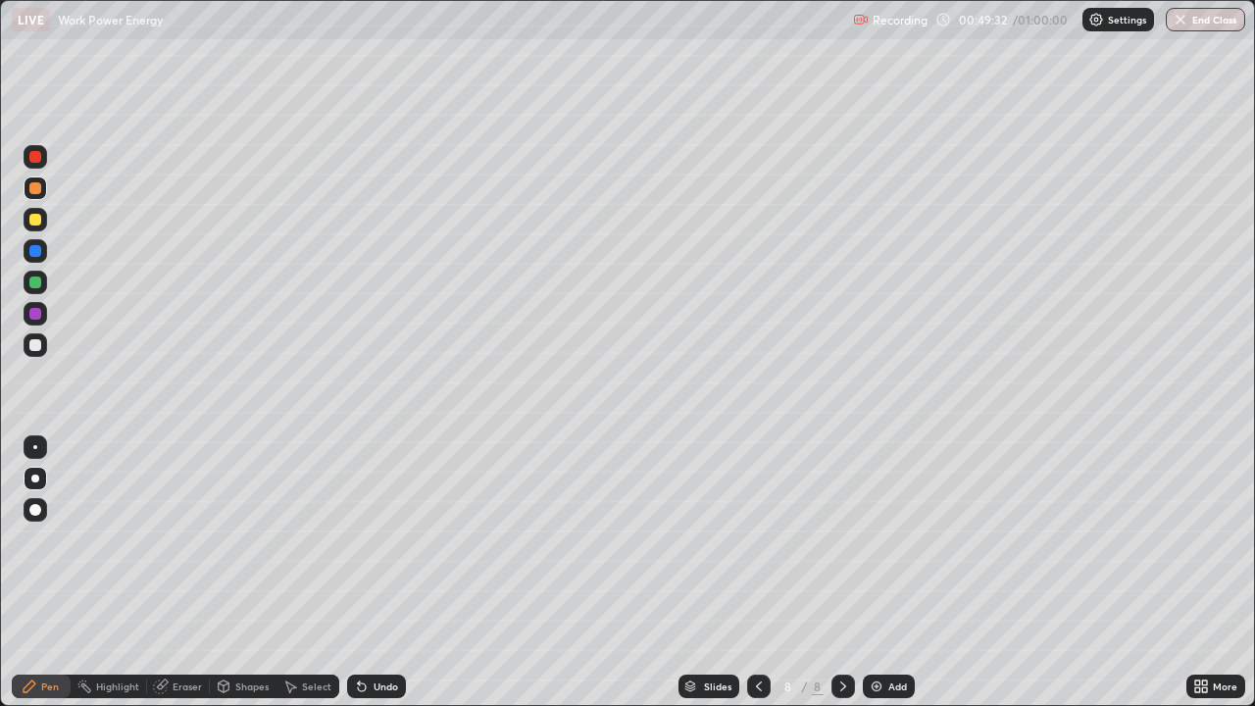
click at [379, 573] on div "Undo" at bounding box center [386, 686] width 25 height 10
click at [245, 573] on div "Shapes" at bounding box center [243, 687] width 67 height 24
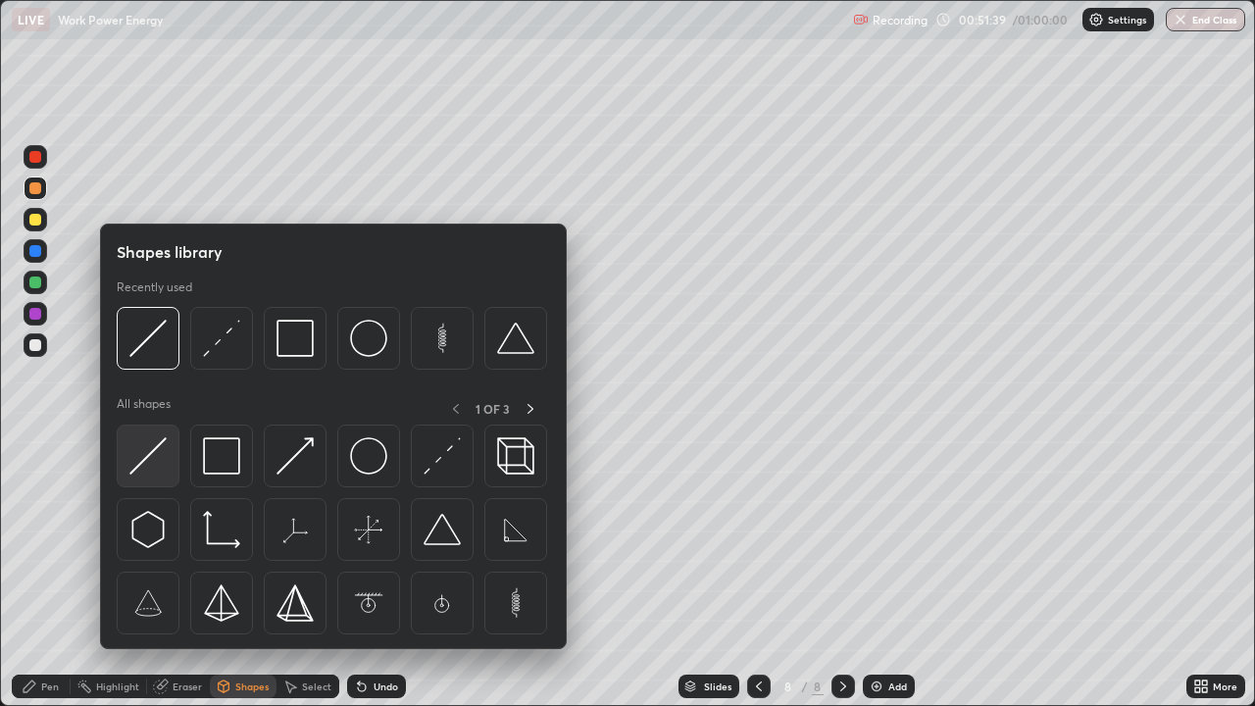
click at [149, 462] on img at bounding box center [147, 455] width 37 height 37
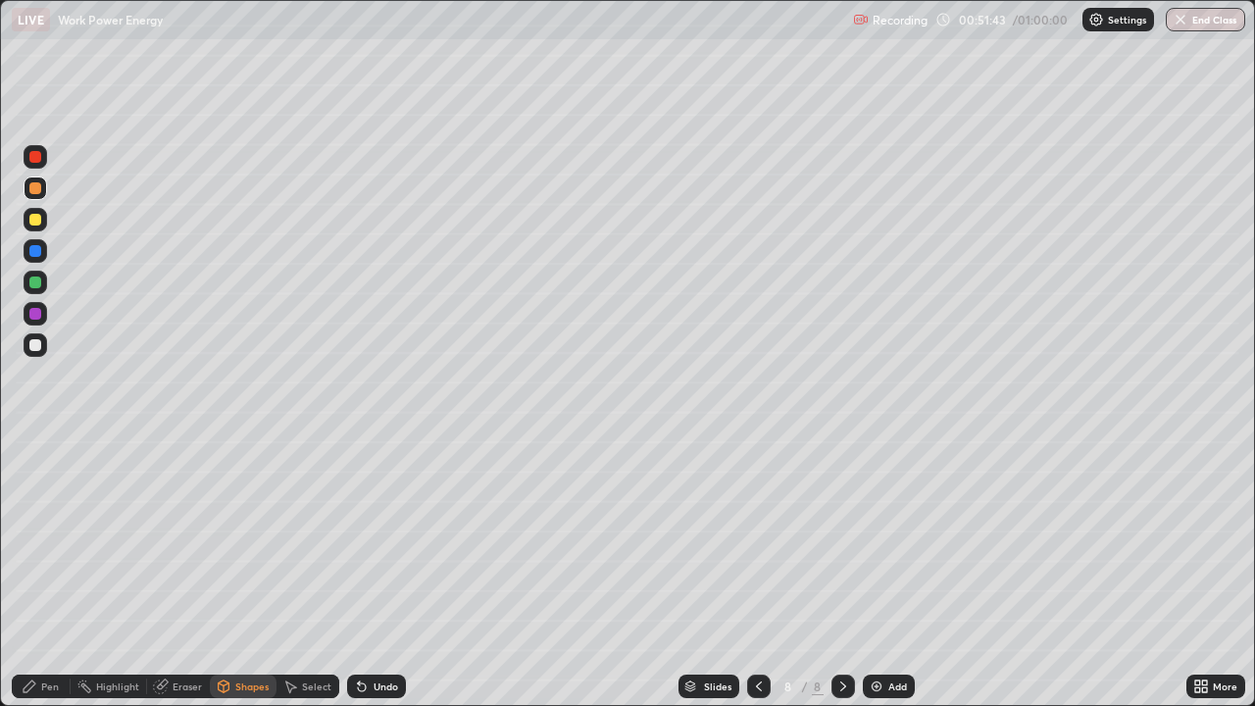
click at [49, 573] on div "Pen" at bounding box center [41, 687] width 59 height 24
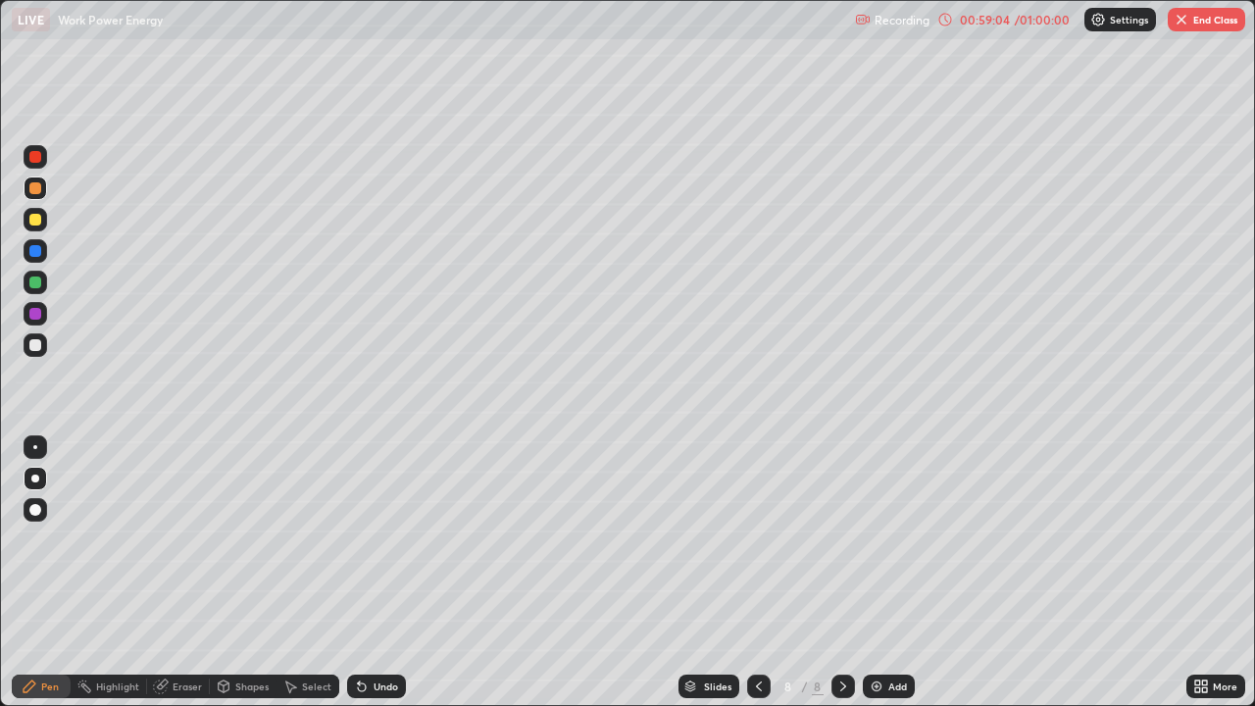
click at [1206, 20] on button "End Class" at bounding box center [1206, 20] width 77 height 24
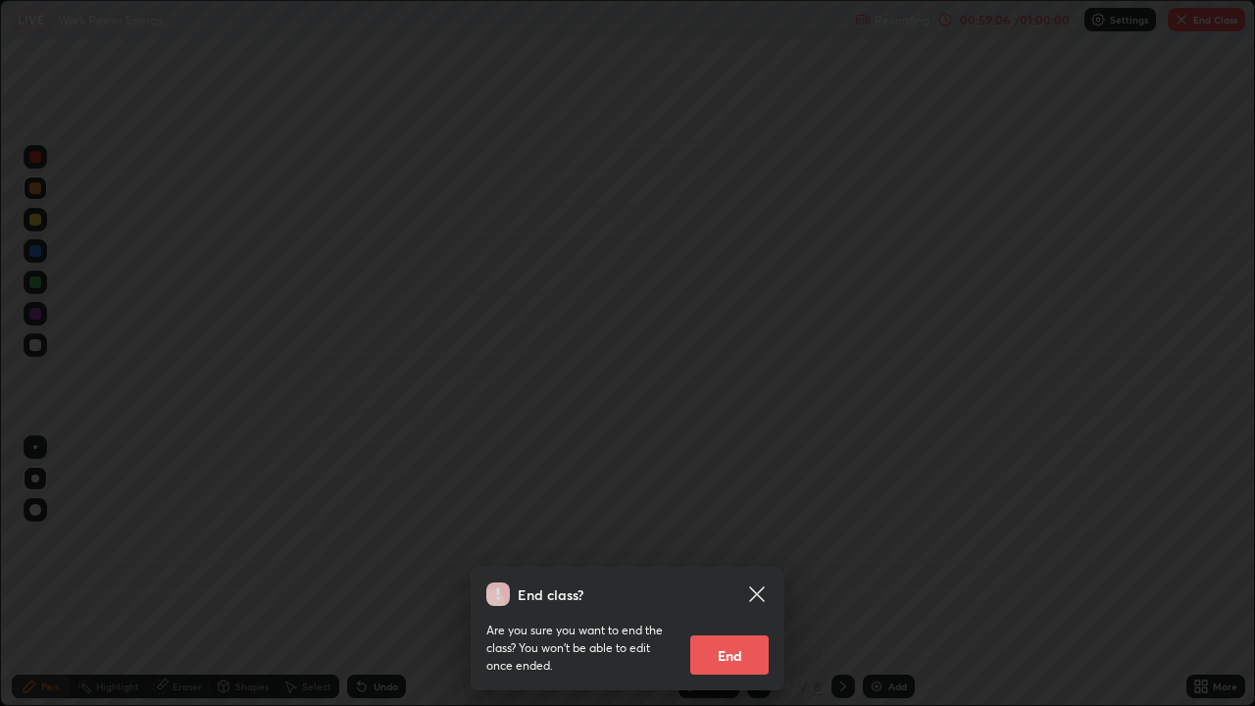
click at [723, 573] on button "End" at bounding box center [729, 654] width 78 height 39
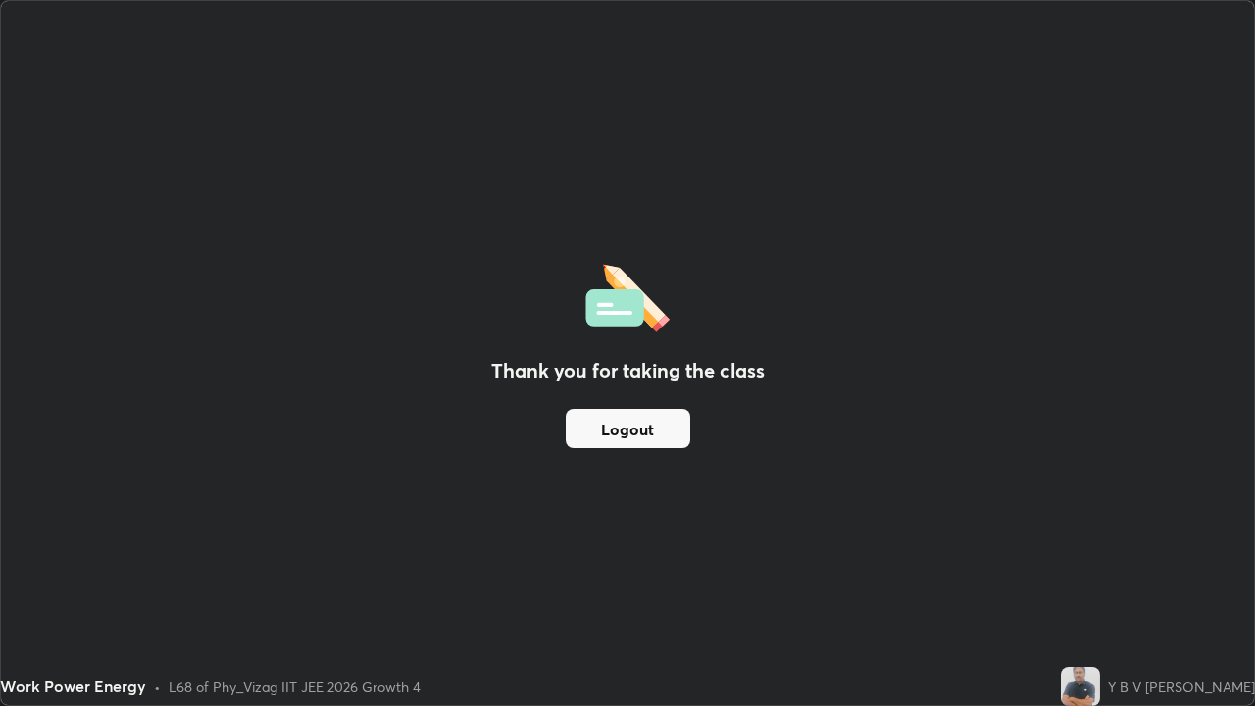
click at [663, 425] on button "Logout" at bounding box center [628, 428] width 125 height 39
